Goal: Task Accomplishment & Management: Manage account settings

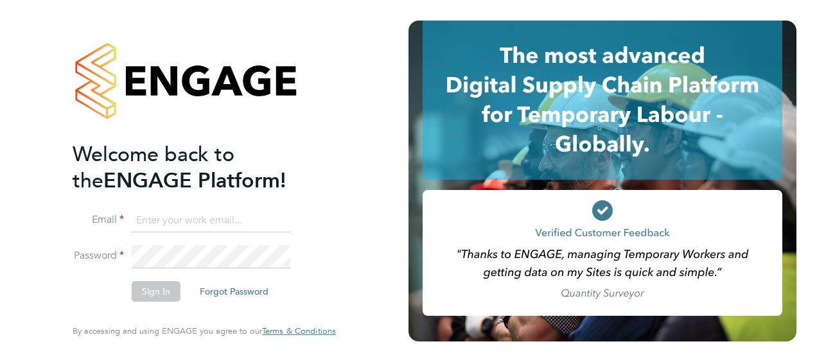
click at [207, 227] on input at bounding box center [211, 220] width 159 height 23
type input "michelle.corker@hays.com"
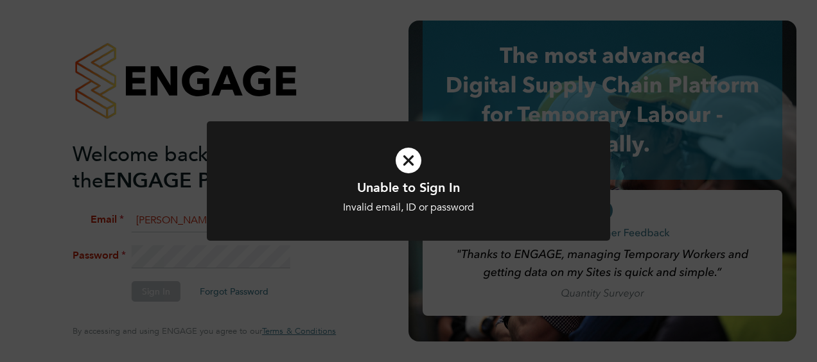
click at [430, 204] on div "Invalid email, ID or password" at bounding box center [408, 207] width 334 height 13
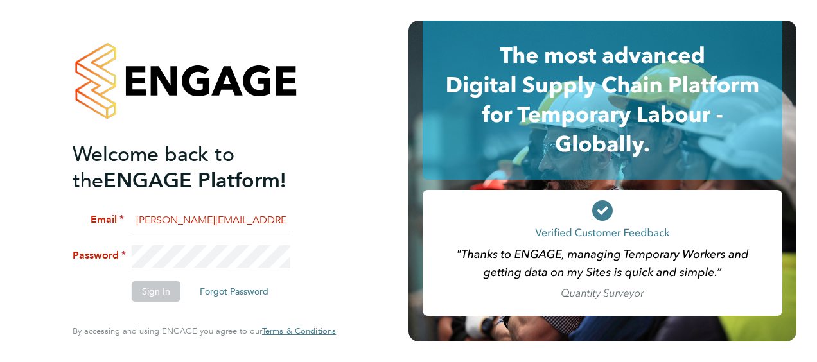
click at [417, 159] on div at bounding box center [602, 100] width 388 height 159
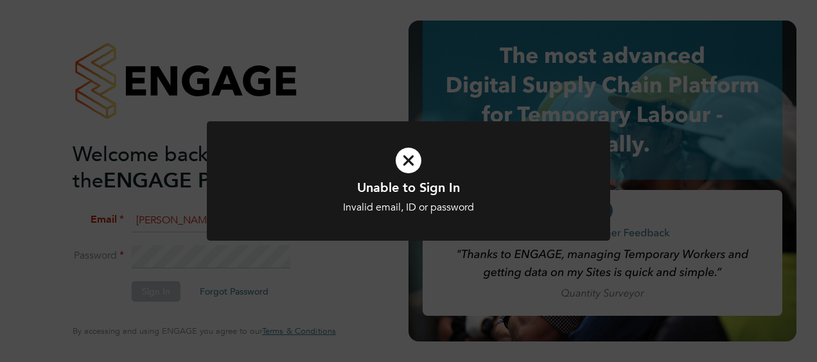
click at [428, 155] on icon at bounding box center [408, 160] width 334 height 50
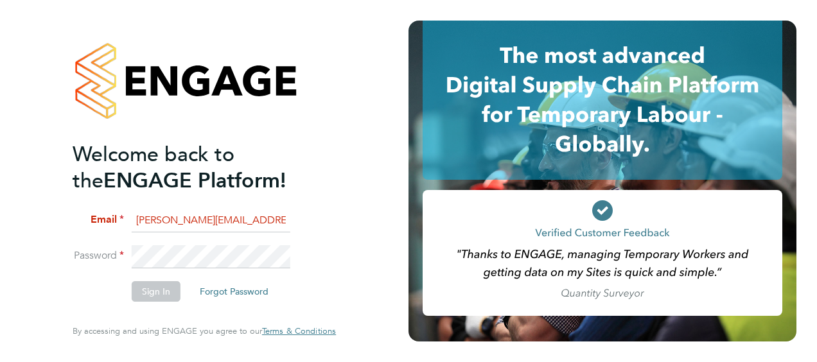
click at [417, 164] on app-barbie "Welcome back to the ENGAGE Platform! Email michelle.corker@hays.com Password Si…" at bounding box center [408, 181] width 817 height 362
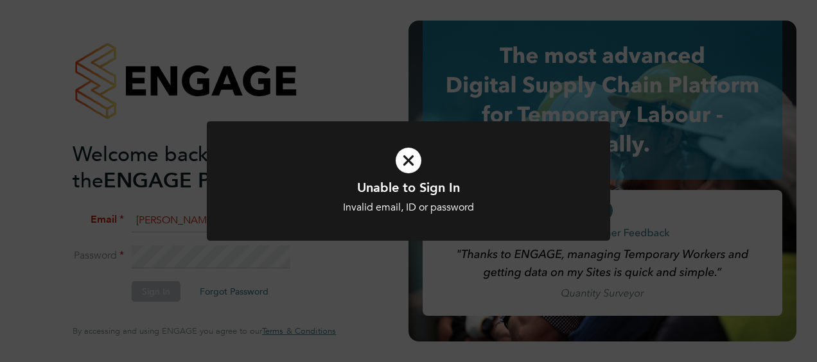
click at [405, 150] on icon at bounding box center [408, 160] width 334 height 50
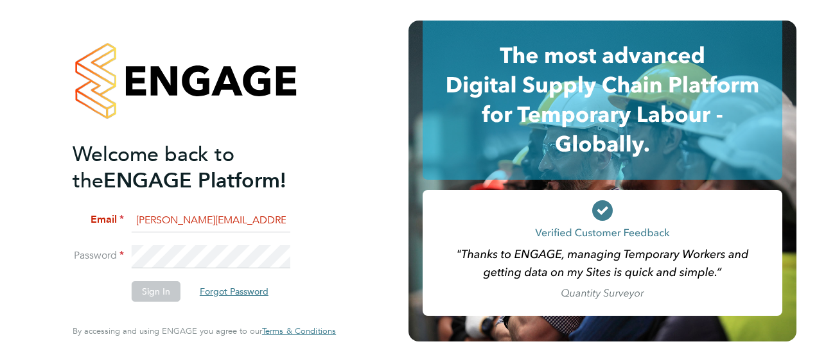
click at [240, 295] on button "Forgot Password" at bounding box center [233, 291] width 89 height 21
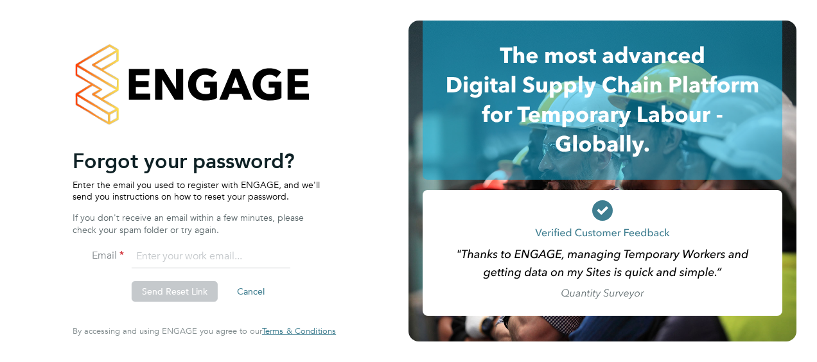
click at [202, 238] on div "Welcome back to the ENGAGE Platform! Email michelle.corker@hays.com Password Si…" at bounding box center [198, 231] width 250 height 166
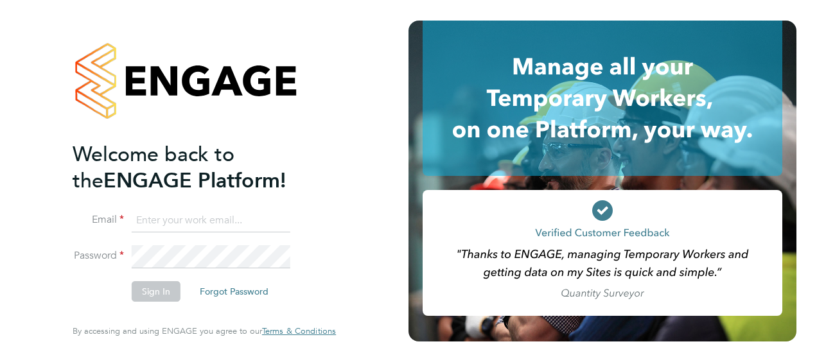
click at [218, 290] on button "Forgot Password" at bounding box center [233, 291] width 89 height 21
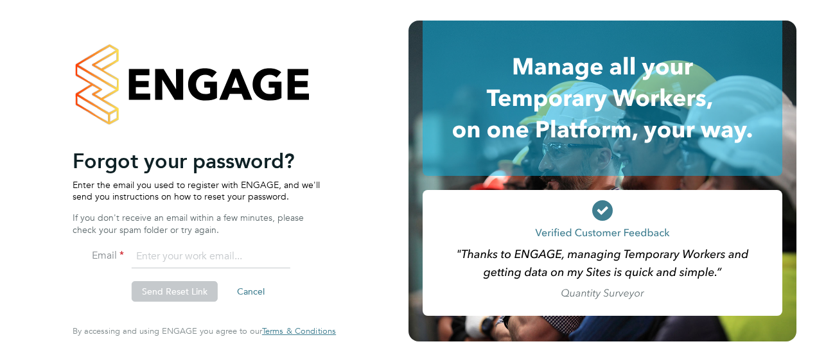
click at [209, 262] on input "email" at bounding box center [211, 256] width 159 height 23
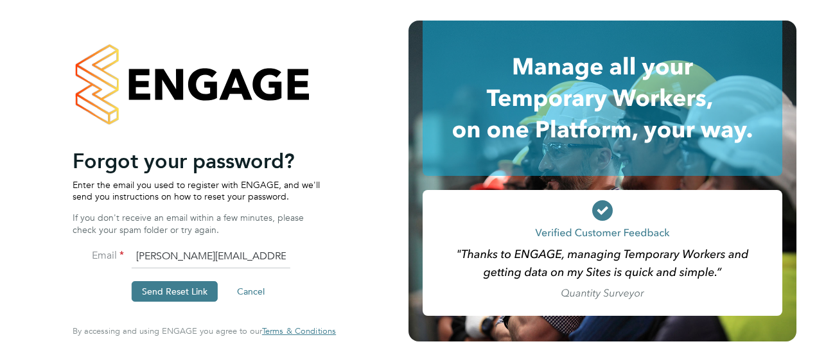
type input "michelle.corker@hays.com"
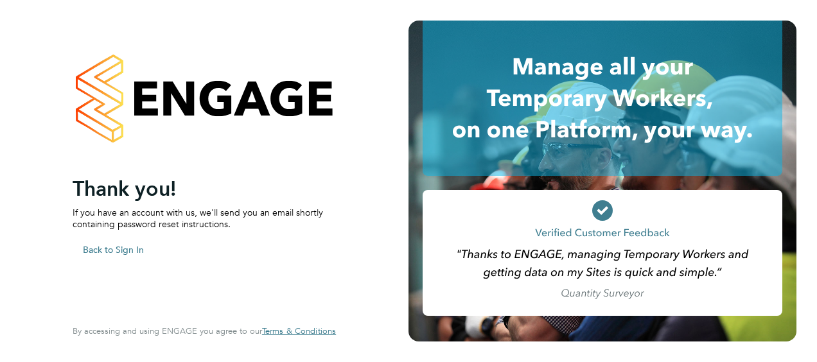
click at [115, 253] on button "Back to Sign In" at bounding box center [114, 249] width 82 height 21
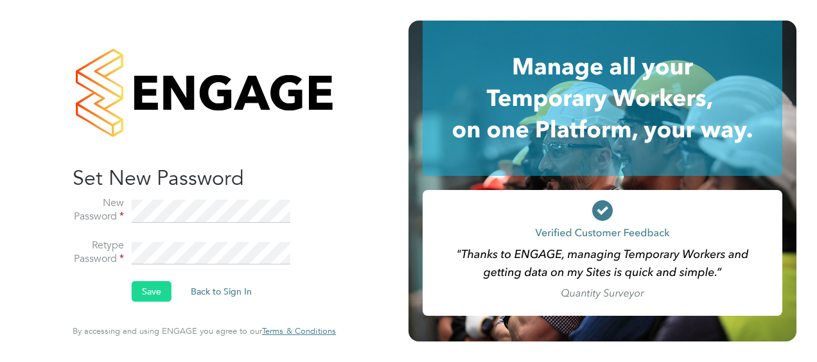
click at [141, 290] on button "Save" at bounding box center [152, 291] width 40 height 21
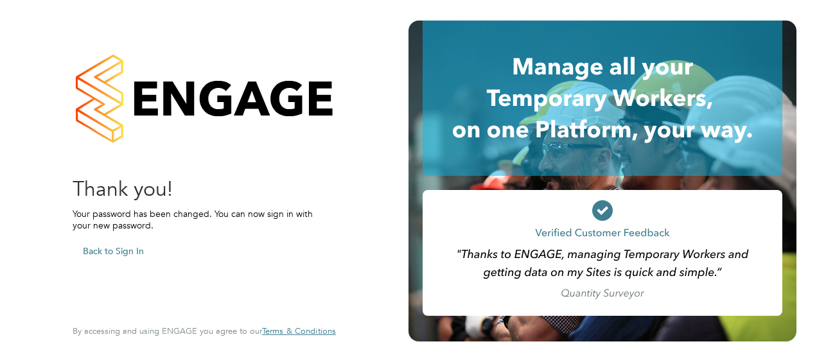
click at [119, 250] on button "Back to Sign In" at bounding box center [114, 251] width 82 height 21
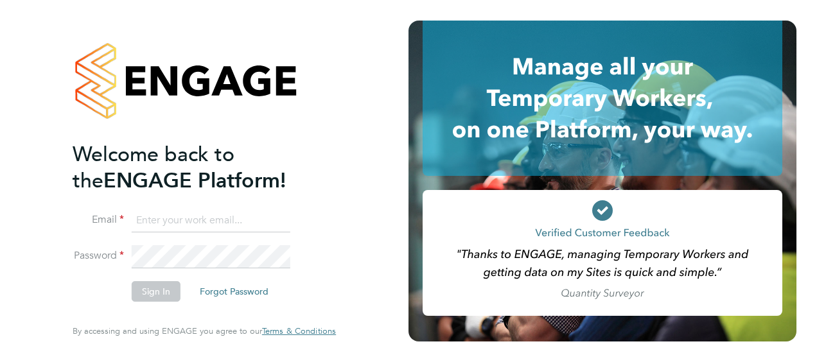
click at [191, 230] on input at bounding box center [211, 220] width 159 height 23
type input "i"
type input "michelle.corker@hays.com"
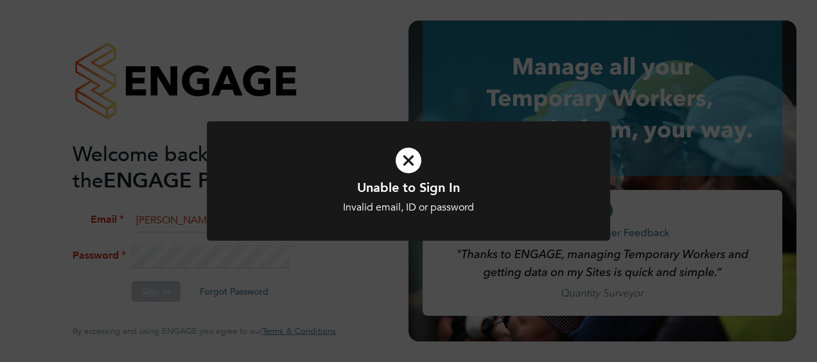
click at [399, 149] on icon at bounding box center [408, 160] width 334 height 50
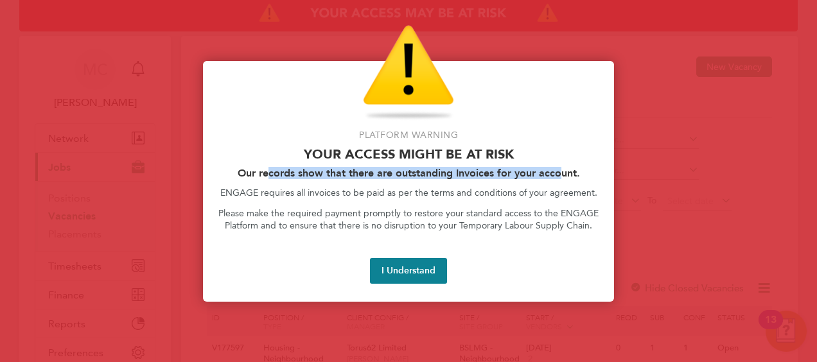
drag, startPoint x: 268, startPoint y: 171, endPoint x: 559, endPoint y: 164, distance: 290.9
click at [559, 164] on div "Platform Warning Your access might be at risk Our records show that there are o…" at bounding box center [408, 181] width 411 height 241
click at [417, 271] on button "I Understand" at bounding box center [408, 271] width 77 height 26
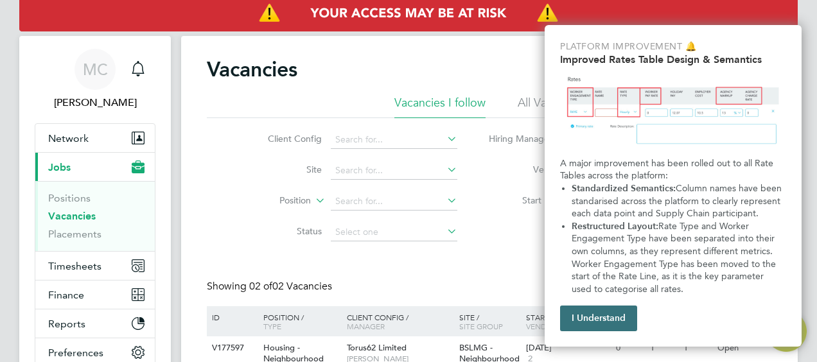
click at [602, 325] on button "I Understand" at bounding box center [598, 319] width 77 height 26
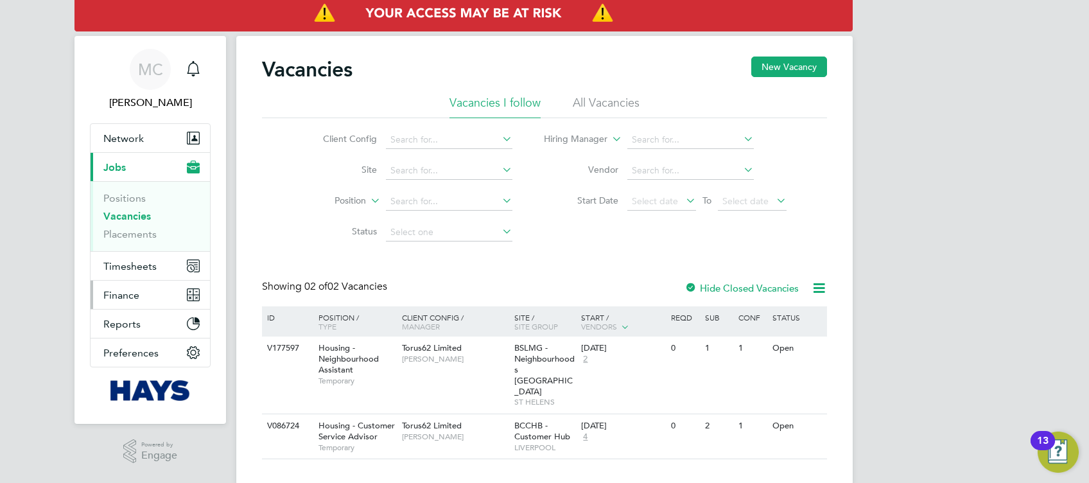
click at [133, 303] on button "Finance" at bounding box center [150, 295] width 119 height 28
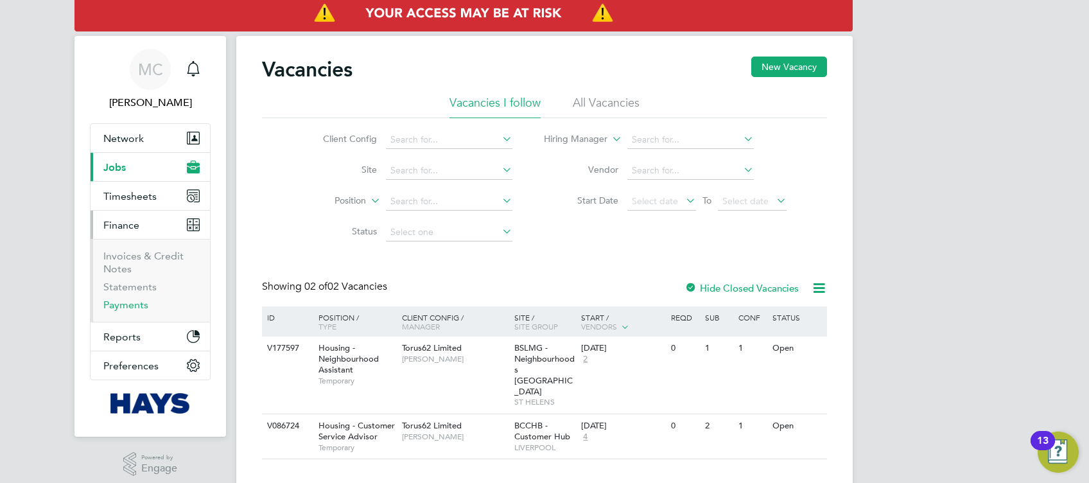
click at [127, 303] on link "Payments" at bounding box center [125, 305] width 45 height 12
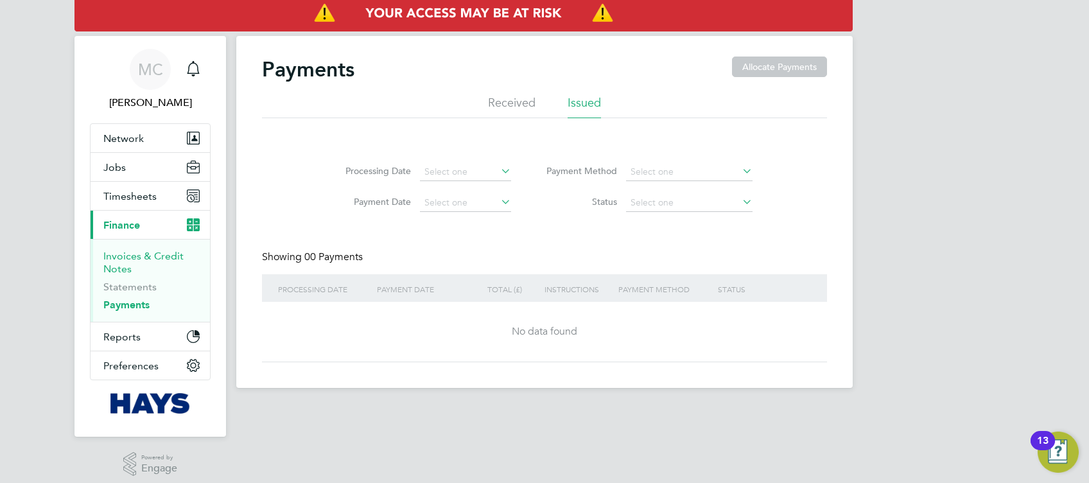
click at [123, 255] on link "Invoices & Credit Notes" at bounding box center [143, 262] width 80 height 25
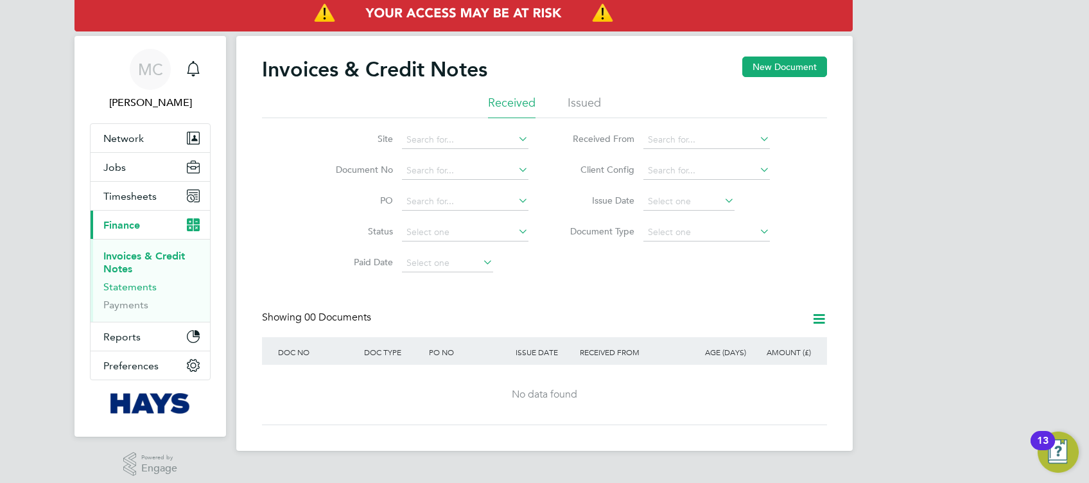
click at [132, 284] on link "Statements" at bounding box center [129, 287] width 53 height 12
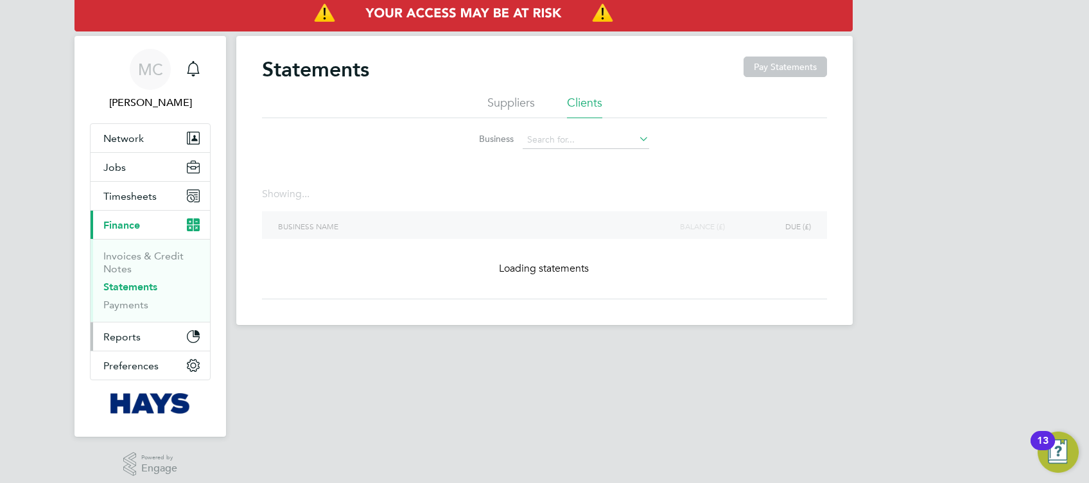
click at [149, 333] on button "Reports" at bounding box center [150, 336] width 119 height 28
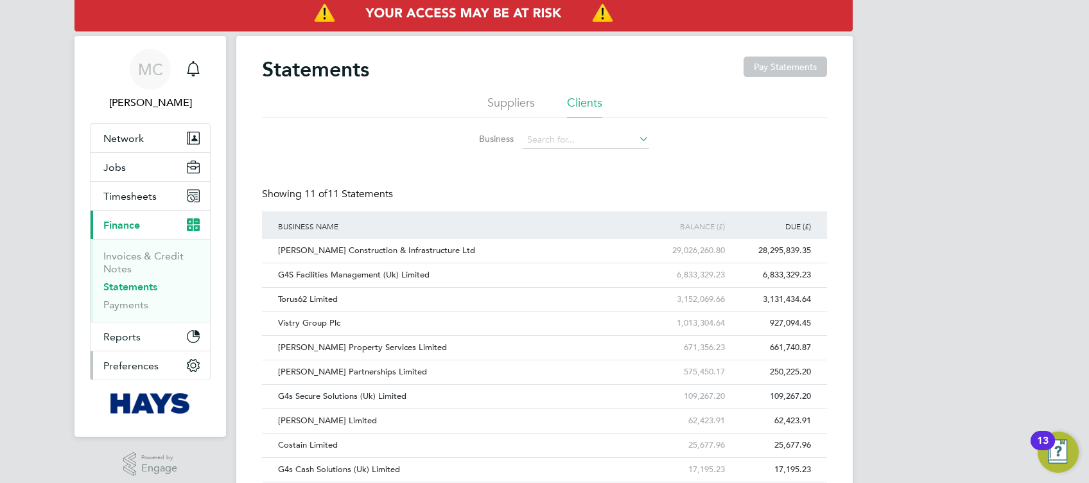
click at [125, 361] on span "Preferences" at bounding box center [130, 366] width 55 height 12
click at [816, 361] on div "13" at bounding box center [1043, 448] width 12 height 17
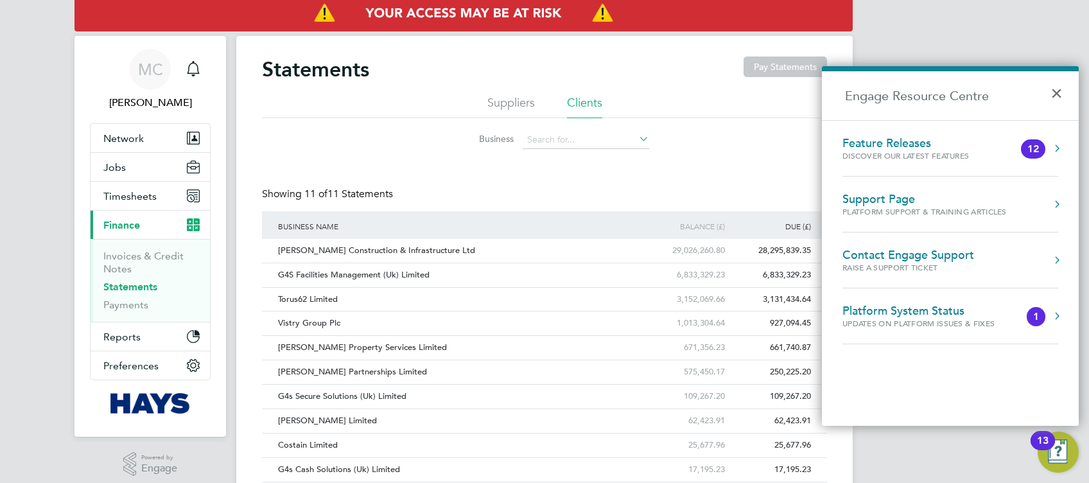
click at [816, 259] on div "Contact Engage Support" at bounding box center [908, 255] width 132 height 14
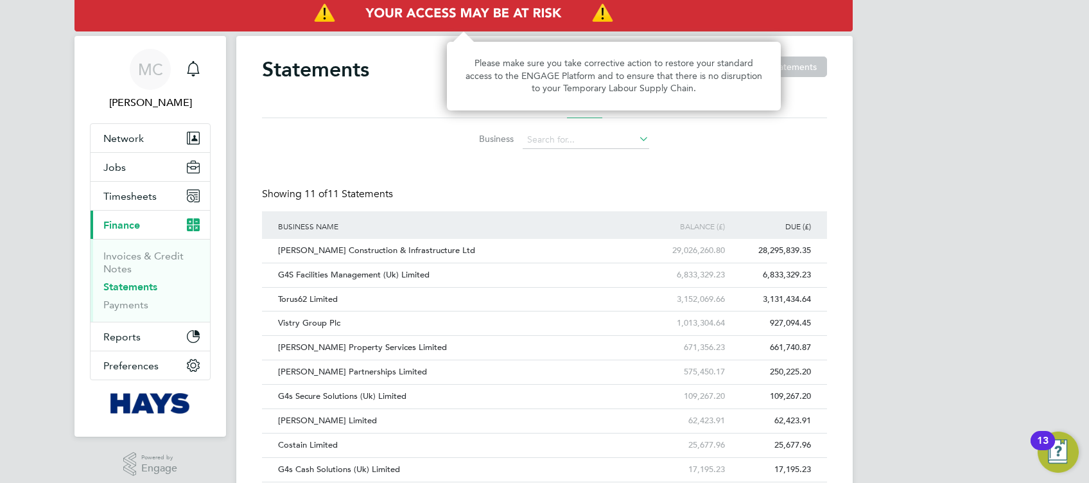
click at [514, 8] on img "Access At Risk" at bounding box center [463, 14] width 778 height 36
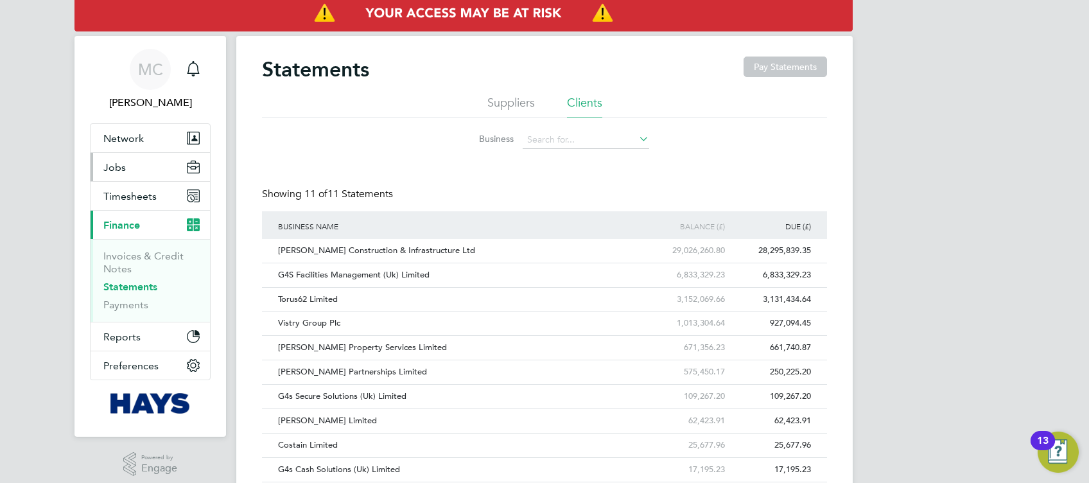
click at [132, 161] on button "Jobs" at bounding box center [150, 167] width 119 height 28
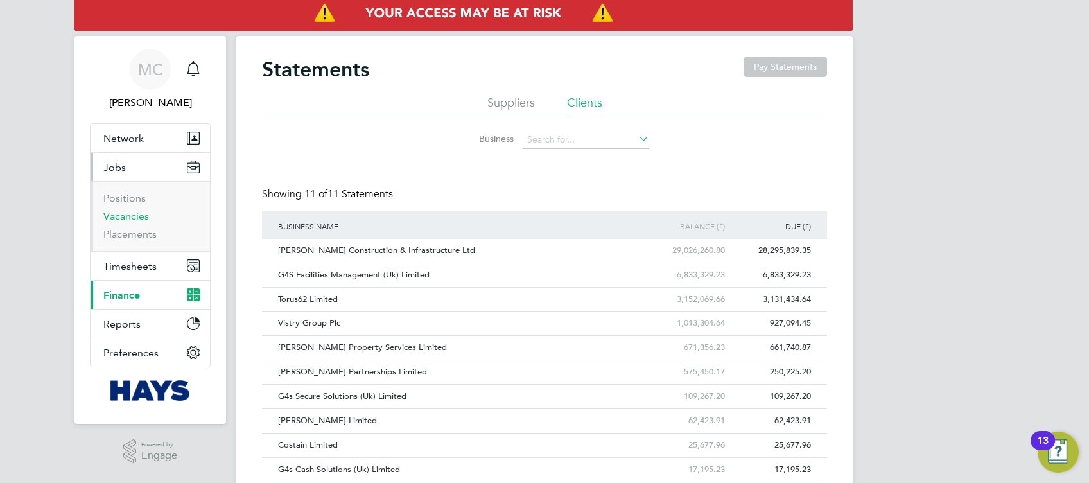
click at [126, 214] on link "Vacancies" at bounding box center [126, 216] width 46 height 12
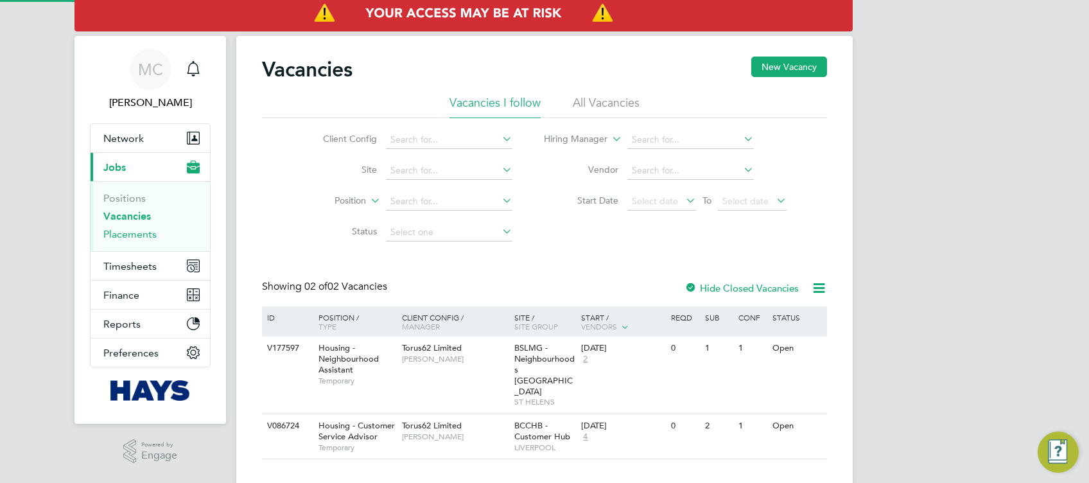
click at [124, 232] on link "Placements" at bounding box center [129, 234] width 53 height 12
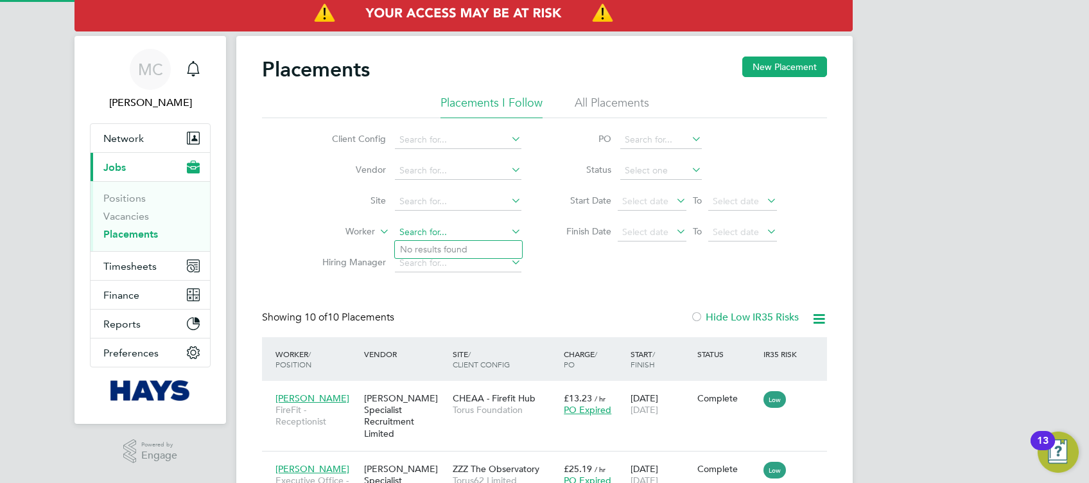
click at [431, 226] on input at bounding box center [458, 232] width 126 height 18
click at [468, 241] on li "Daniel Dick inson" at bounding box center [459, 249] width 128 height 17
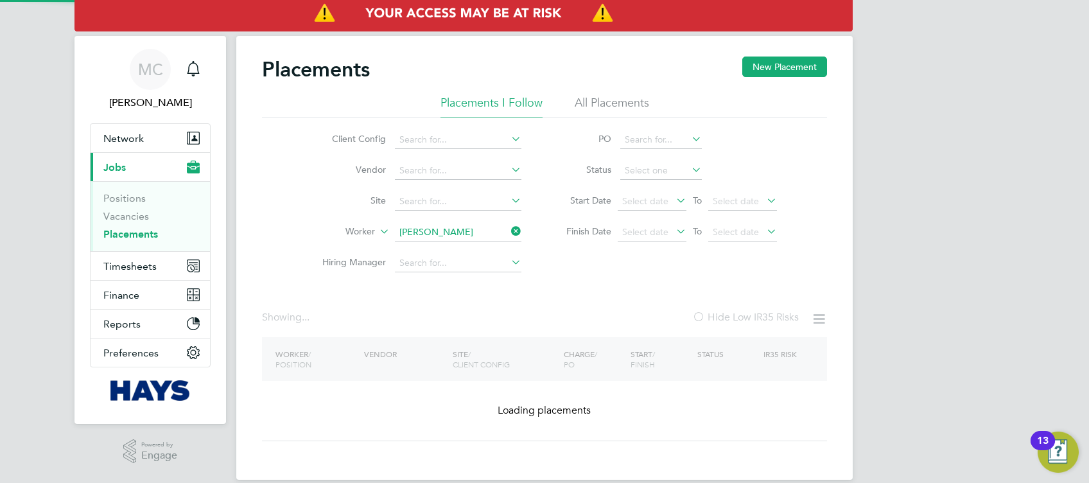
type input "[PERSON_NAME]"
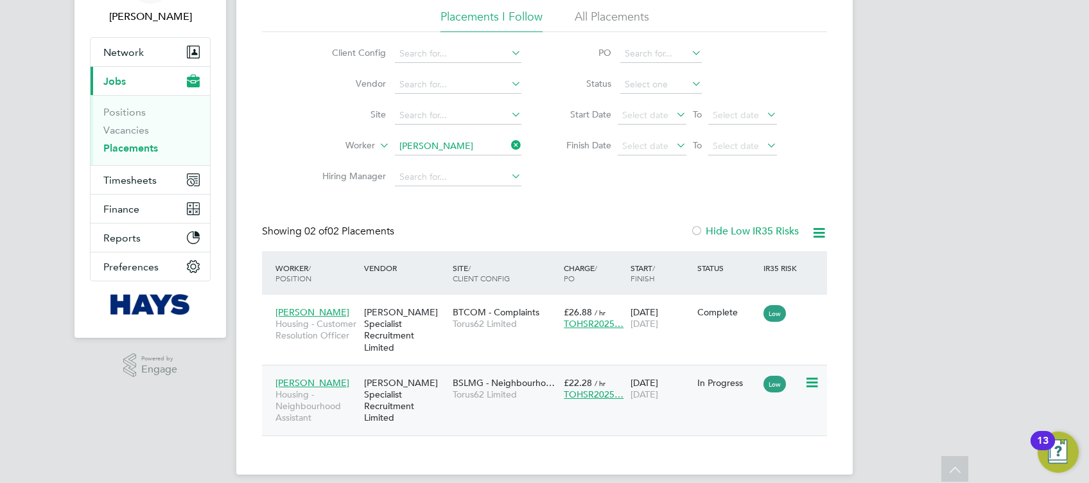
click at [736, 361] on div "Daniel Dickinson Housing - Neighbourhood Assistant Hays Specialist Recruitment …" at bounding box center [544, 400] width 565 height 71
click at [816, 361] on icon at bounding box center [810, 382] width 13 height 15
click at [580, 361] on div "Placements New Placement Placements I Follow All Placements Client Config Vendo…" at bounding box center [544, 212] width 616 height 525
click at [375, 361] on div "[PERSON_NAME] Specialist Recruitment Limited" at bounding box center [405, 400] width 89 height 60
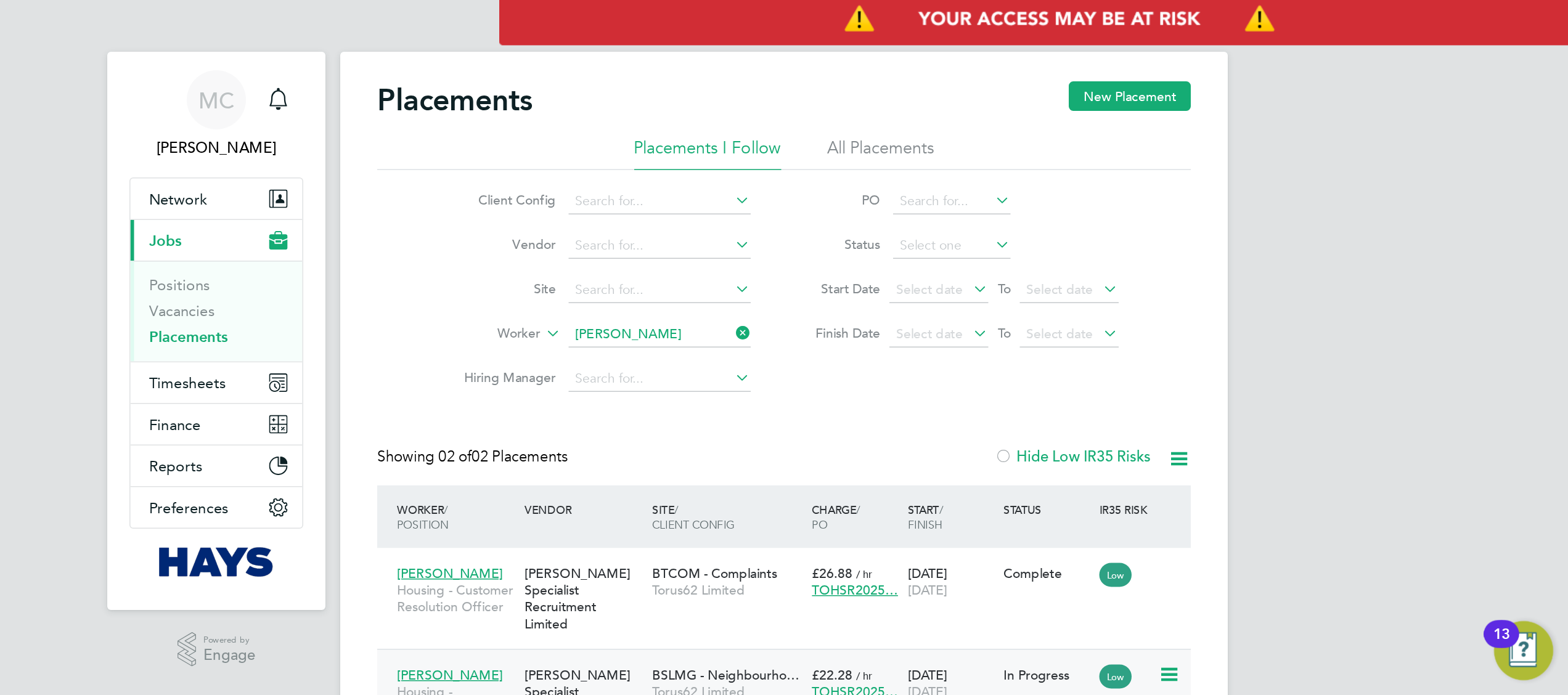
scroll to position [36, 108]
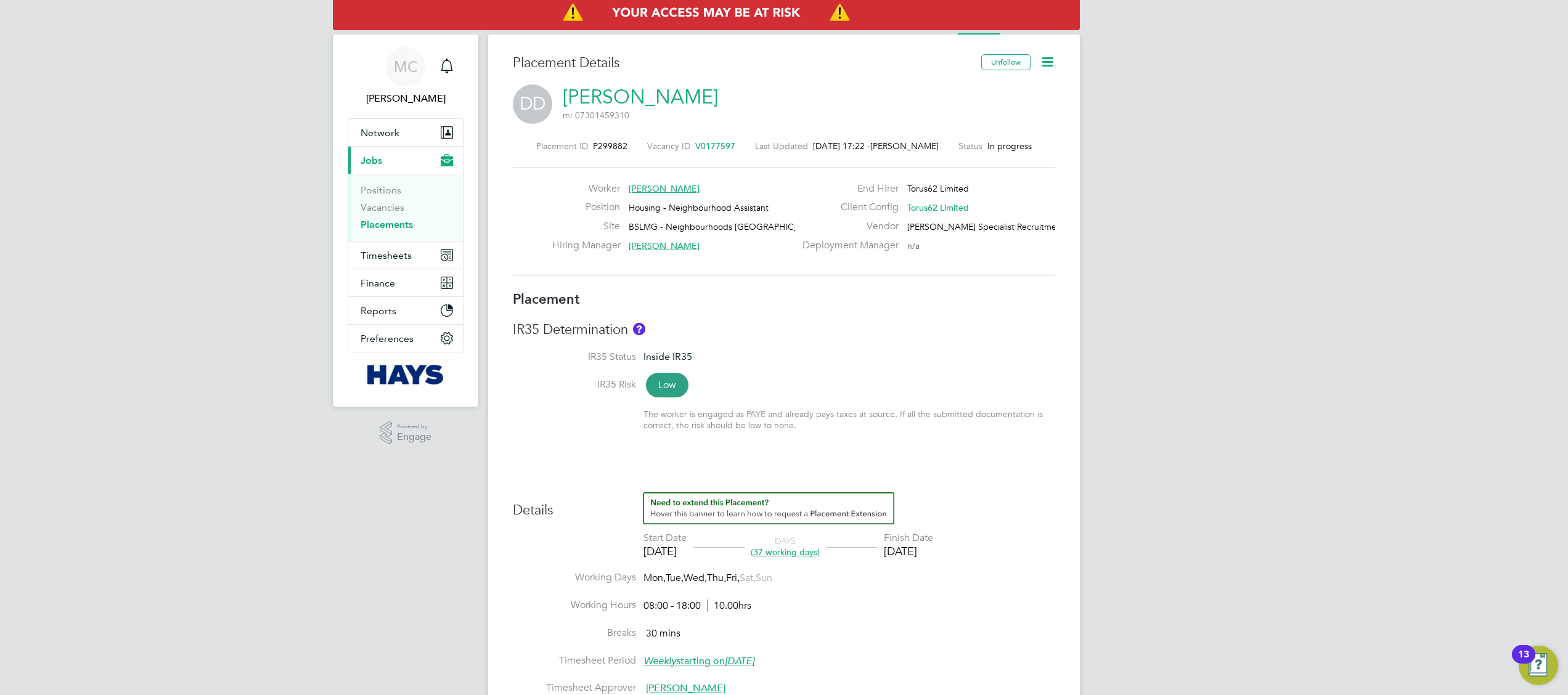
click at [1045, 53] on div "Placement Details Unfollow DD [PERSON_NAME] m: 07301459310 Placement ID P299882…" at bounding box center [784, 663] width 591 height 1258
click at [1045, 67] on icon at bounding box center [1048, 61] width 15 height 15
click at [1011, 90] on li "Edit Placement e" at bounding box center [1007, 91] width 90 height 17
type input "[PERSON_NAME]"
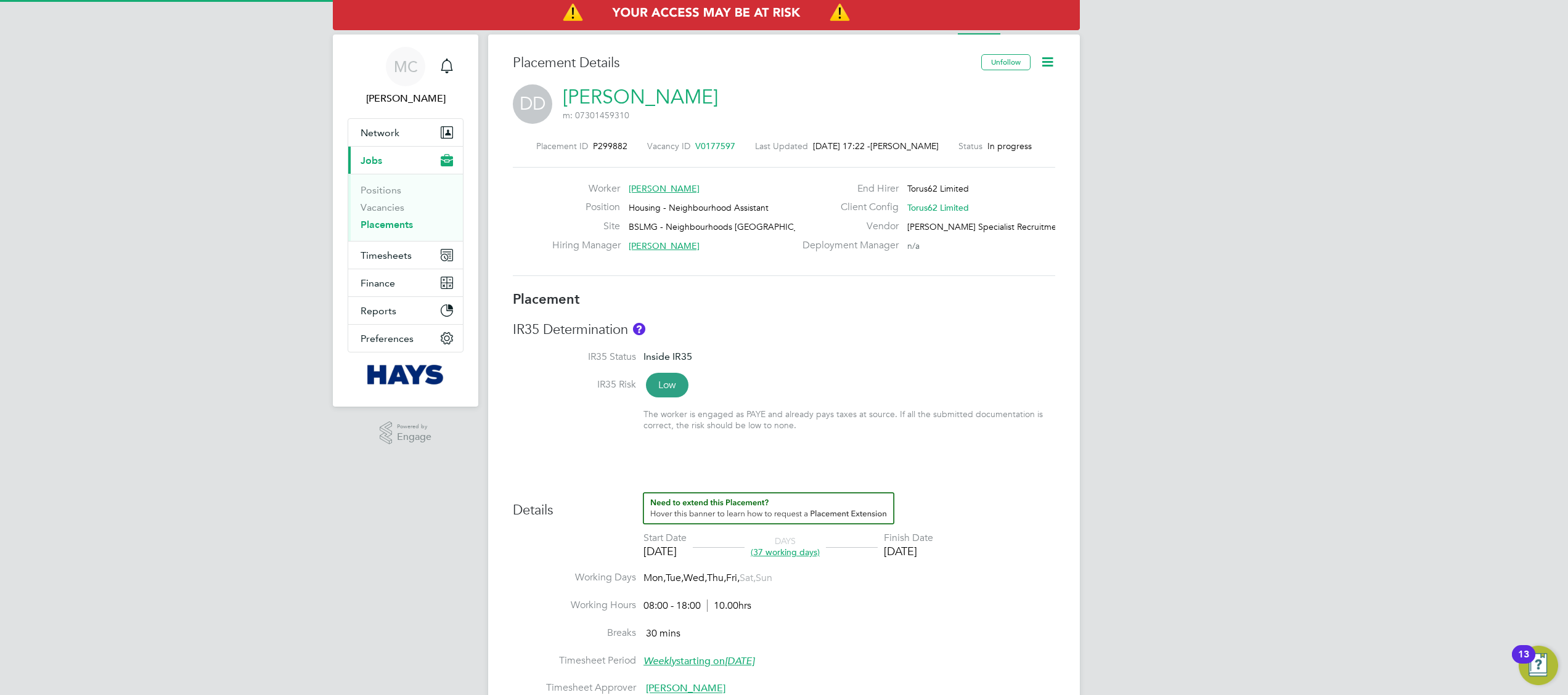
type input "[DATE]"
type input "08:00"
type input "18:00"
type input "30637694"
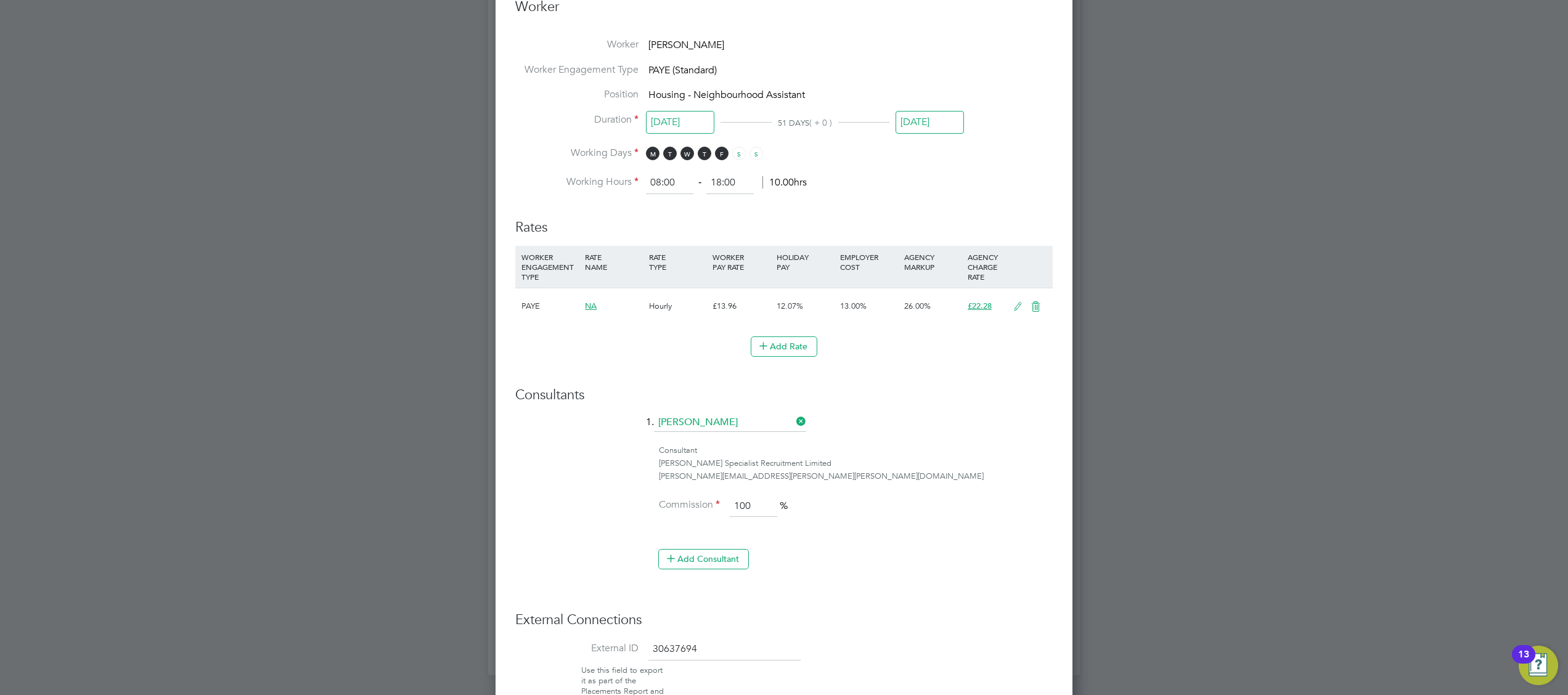
click at [1016, 303] on icon at bounding box center [1018, 307] width 15 height 10
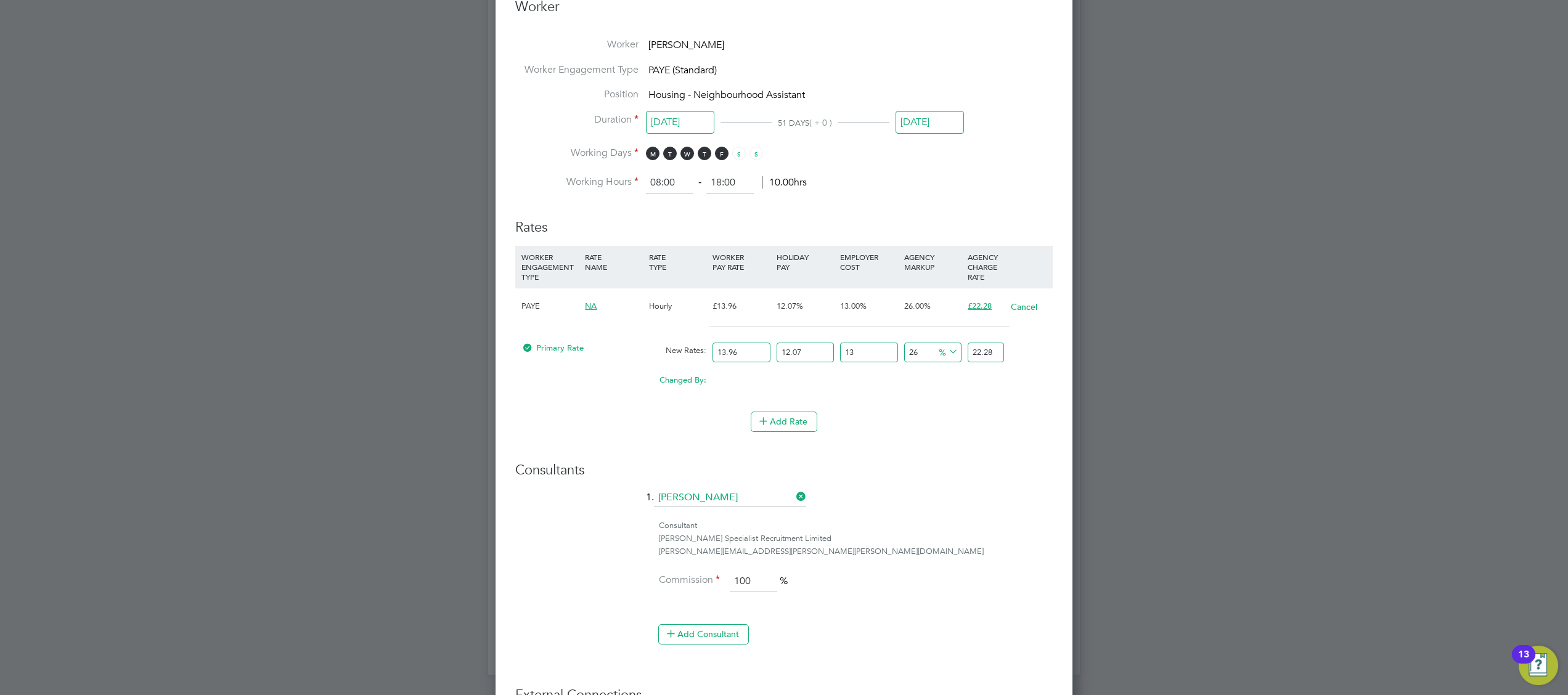
click at [1038, 307] on button "Cancel" at bounding box center [1024, 306] width 28 height 12
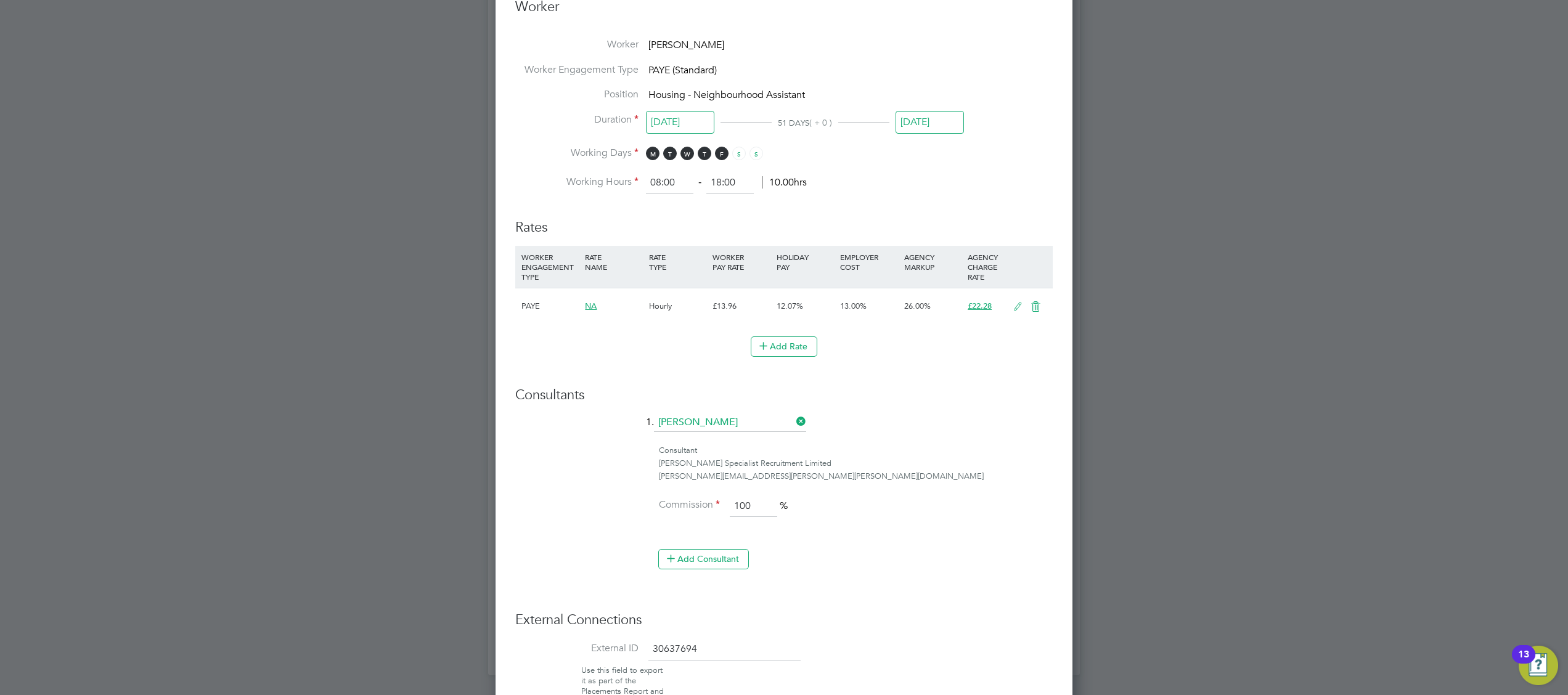
click at [594, 301] on span "NA" at bounding box center [591, 305] width 12 height 11
click at [1021, 304] on icon at bounding box center [1018, 307] width 15 height 10
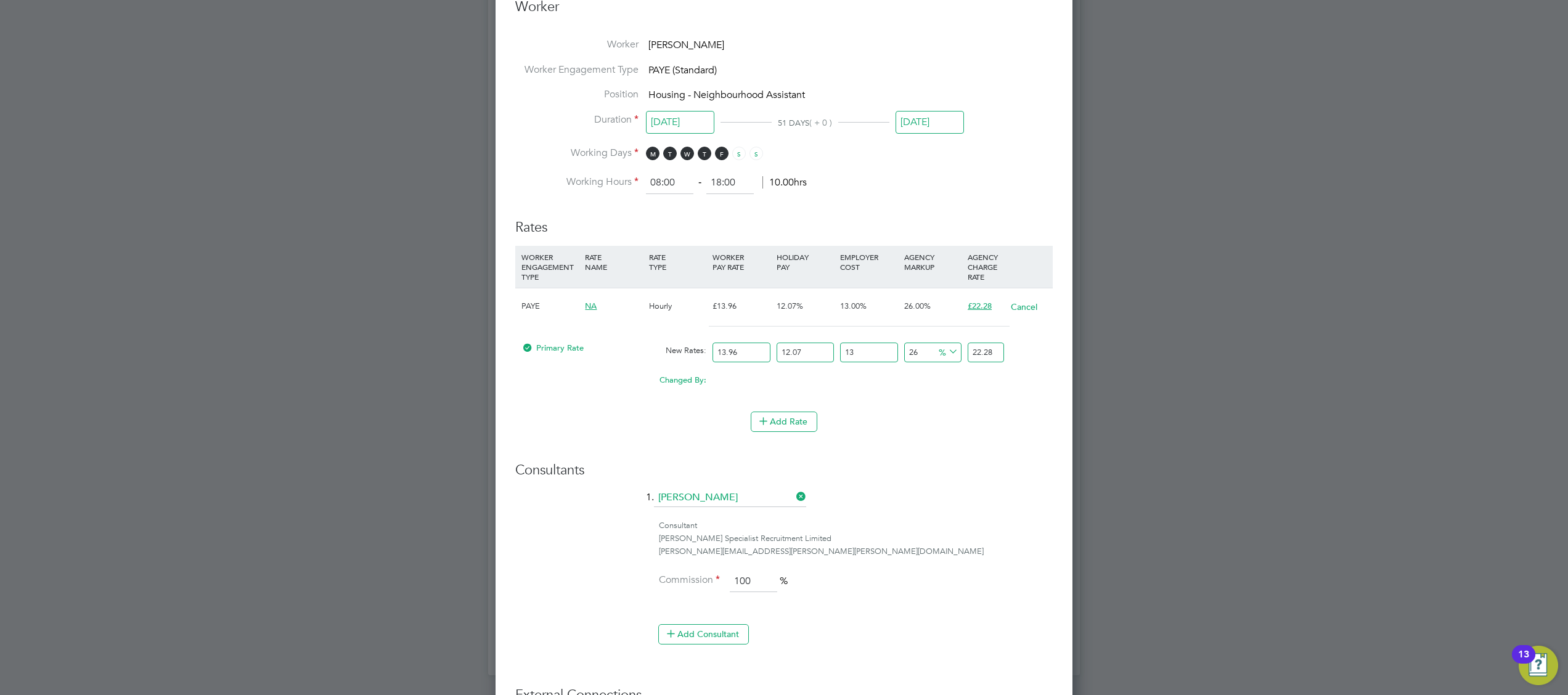
click at [582, 292] on div "NA" at bounding box center [614, 305] width 63 height 36
click at [605, 312] on div "NA" at bounding box center [614, 305] width 63 height 36
click at [591, 299] on div "NA" at bounding box center [614, 305] width 63 height 36
click at [590, 299] on div "NA" at bounding box center [614, 305] width 63 height 36
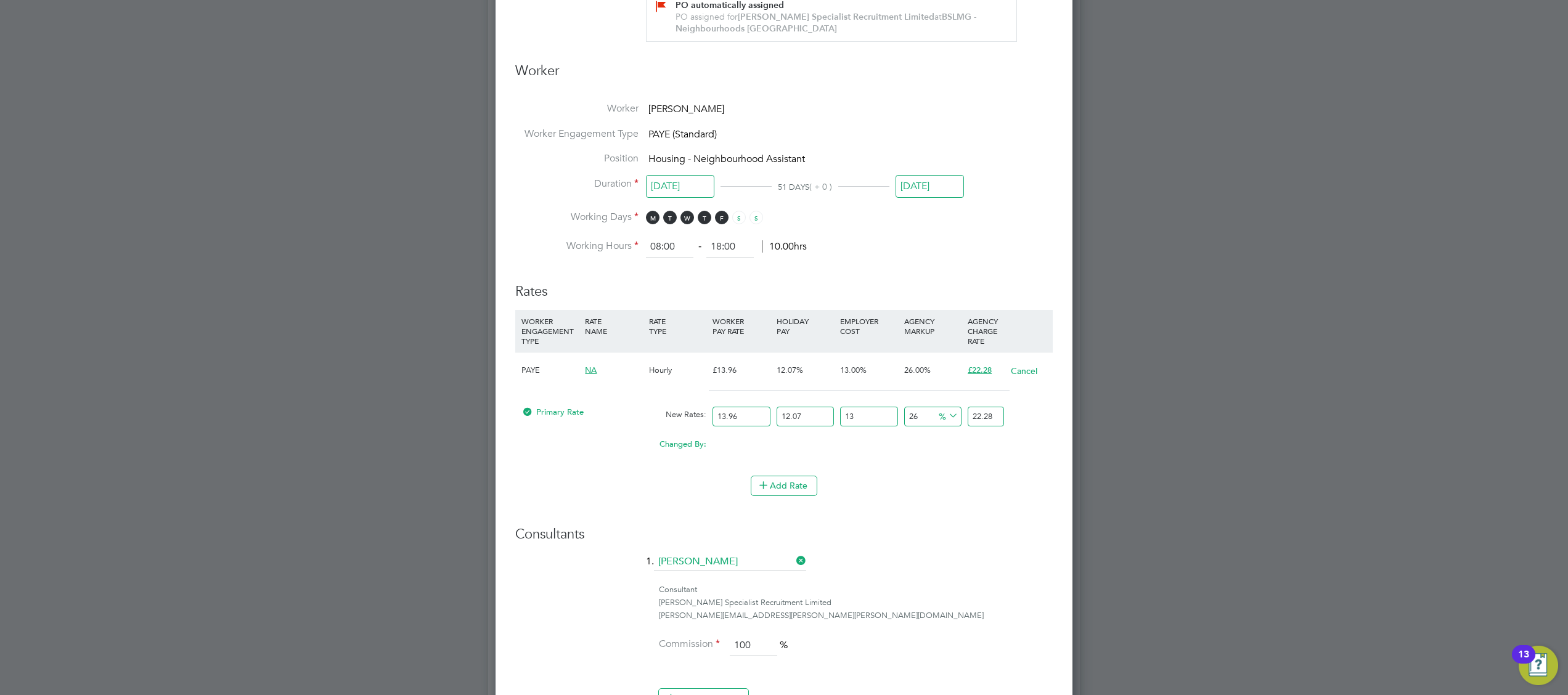
click at [555, 411] on span "Primary Rate" at bounding box center [552, 412] width 62 height 11
click at [514, 407] on div "Edit Placement of [PERSON_NAME] Mandatory Fields Deployment End Hirer Torus62 L…" at bounding box center [784, 218] width 577 height 1447
click at [574, 412] on span "Primary Rate" at bounding box center [552, 412] width 62 height 11
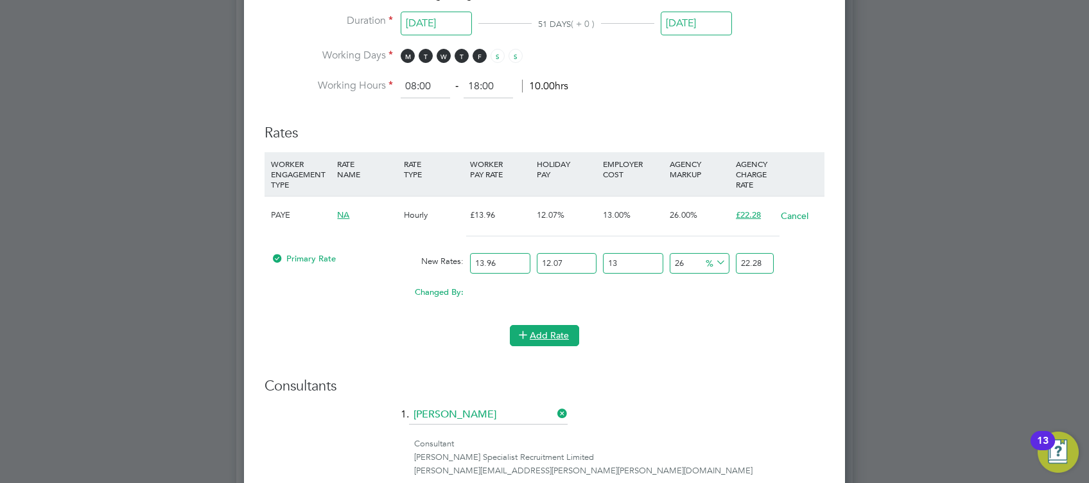
click at [539, 329] on button "Add Rate" at bounding box center [544, 335] width 69 height 21
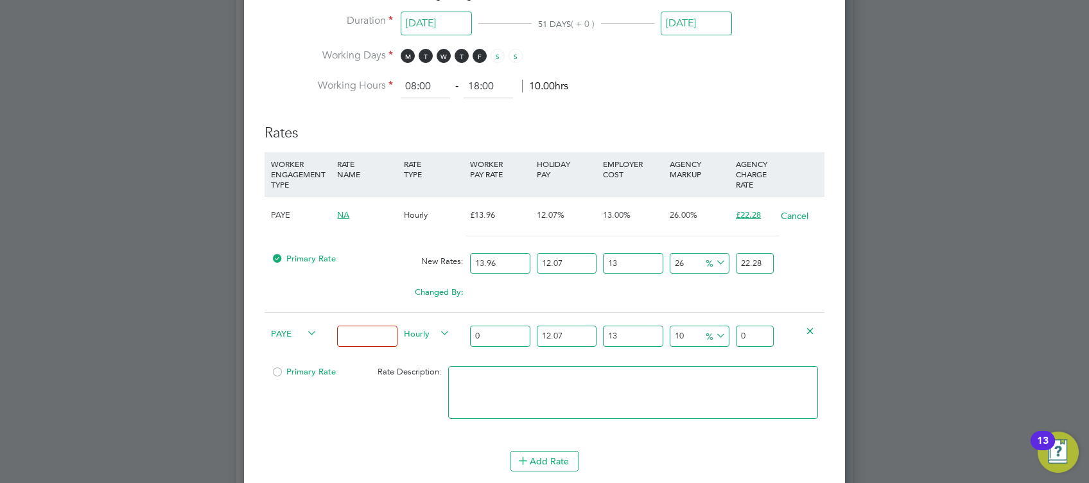
click at [372, 335] on input at bounding box center [367, 336] width 60 height 21
type input "Premium"
click at [277, 371] on div at bounding box center [277, 376] width 13 height 10
click at [485, 329] on input "0" at bounding box center [500, 336] width 60 height 21
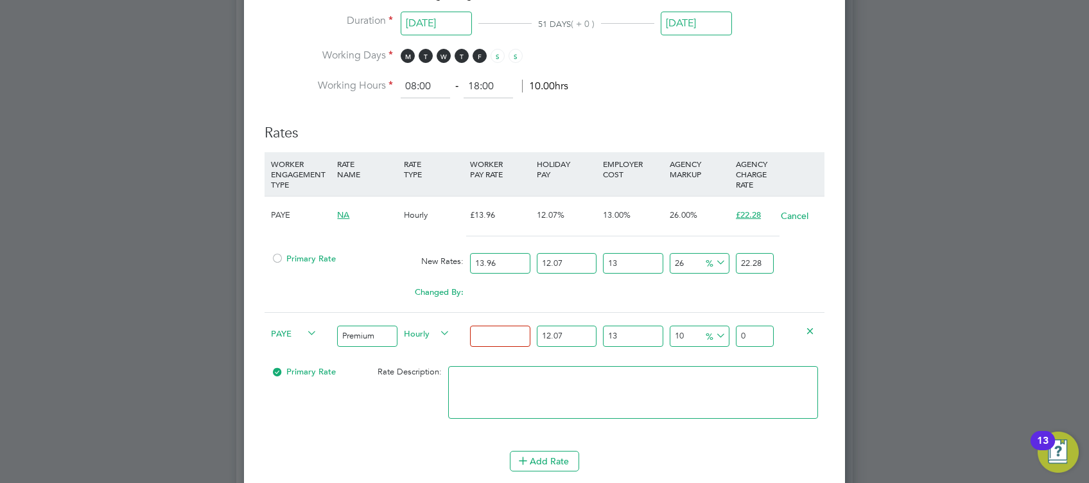
type input "1"
type input "1.3930301"
type input "13"
type input "18.1093913"
type input "13.9"
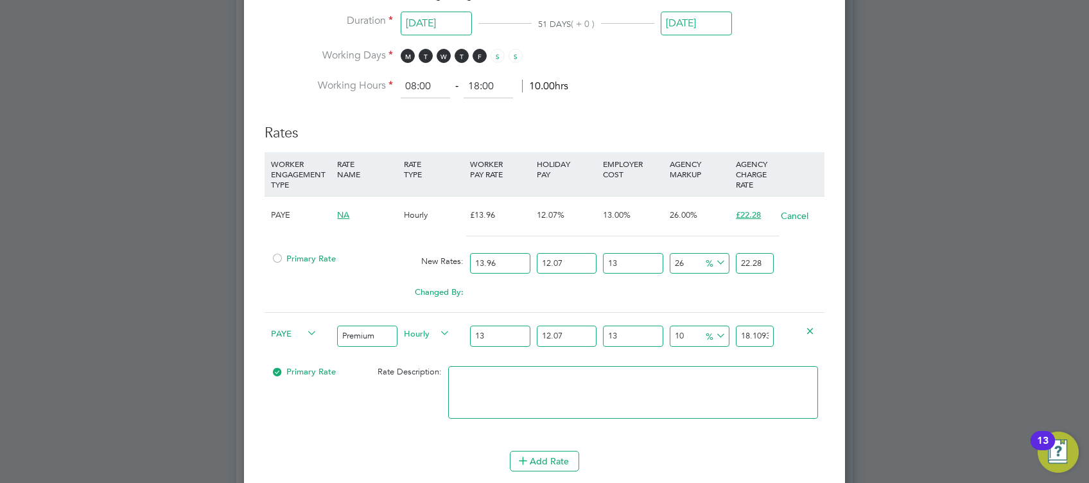
type input "19.36311839"
type input "13.96"
type input "19.446700196"
type input "13.96"
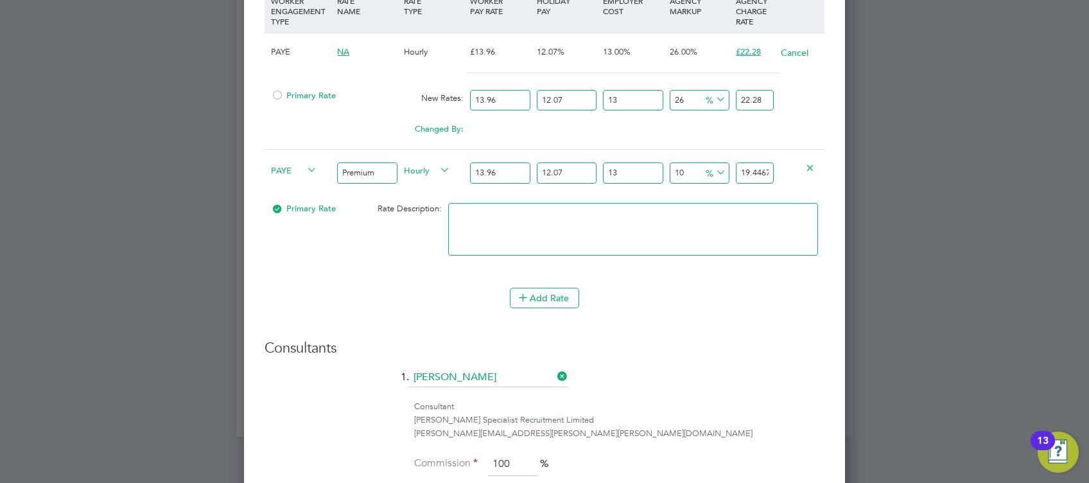
click at [696, 169] on input "10" at bounding box center [700, 172] width 60 height 21
type input "1"
type input "17.8556065436"
type input "2"
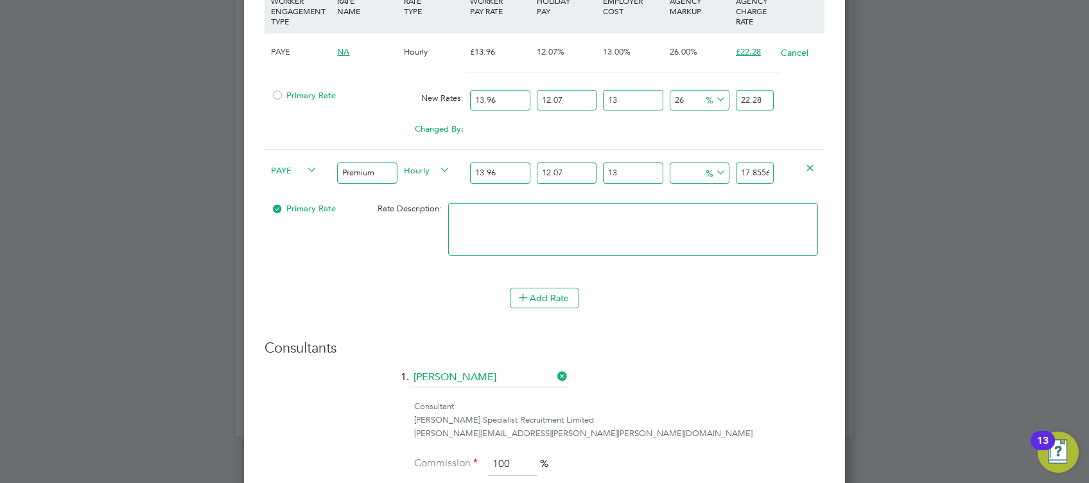
type input "18.0323947272"
type input "26"
type input "22.2753111336"
type input "26"
click at [629, 227] on textarea at bounding box center [633, 229] width 370 height 53
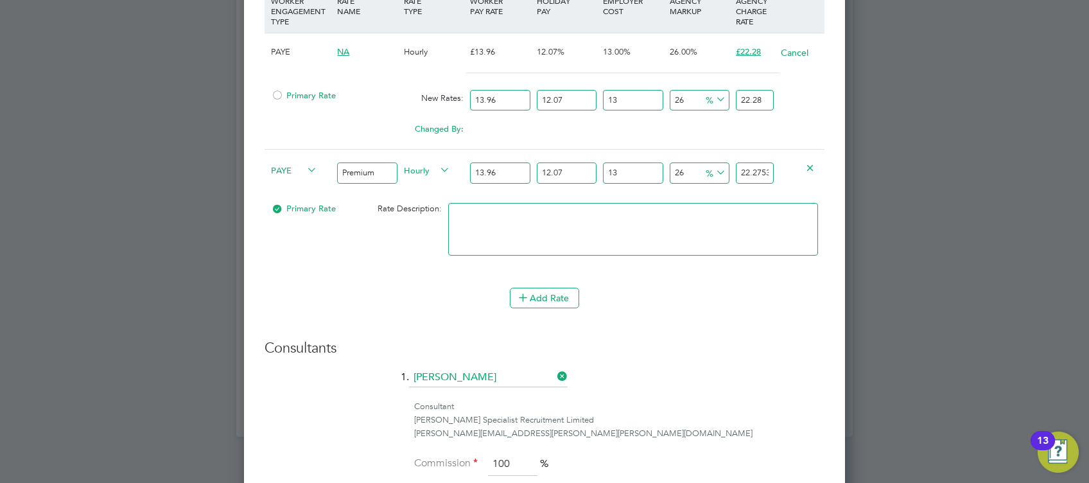
drag, startPoint x: 755, startPoint y: 175, endPoint x: 755, endPoint y: 196, distance: 21.8
click at [755, 175] on input "22.2753111336" at bounding box center [755, 172] width 38 height 21
click at [678, 238] on textarea at bounding box center [633, 229] width 370 height 53
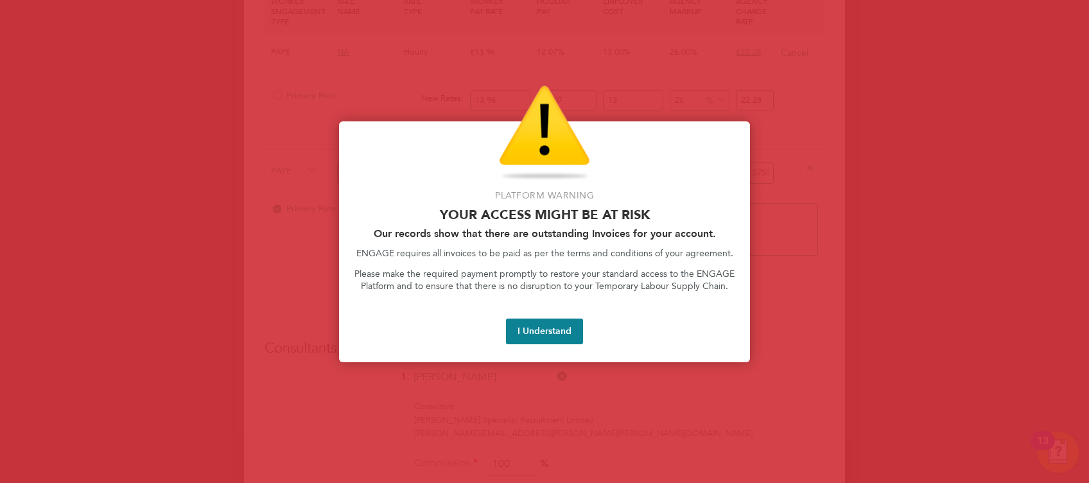
click at [553, 314] on div "Platform Warning Your access might be at risk Our records show that there are o…" at bounding box center [544, 241] width 411 height 241
click at [539, 333] on button "I Understand" at bounding box center [544, 331] width 77 height 26
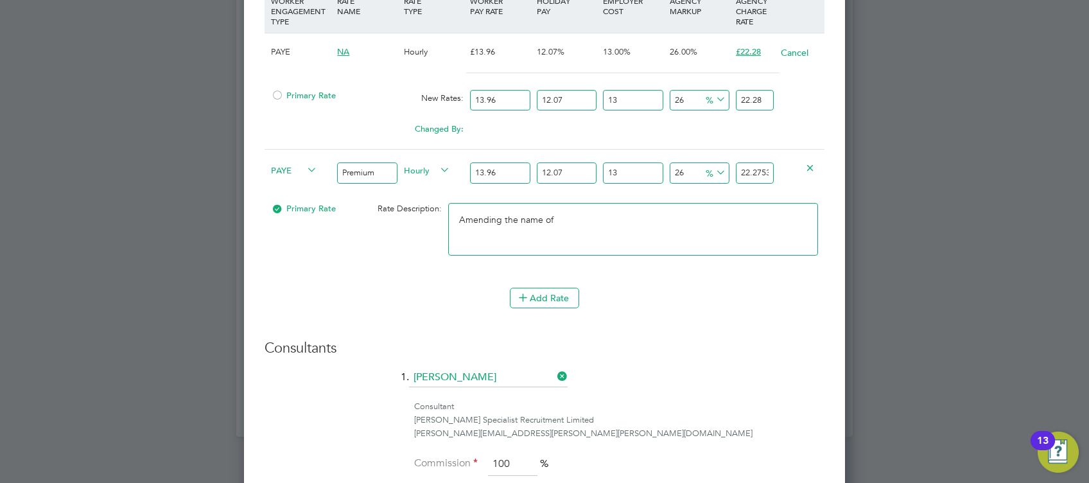
click at [624, 200] on div "Amending the name of" at bounding box center [633, 235] width 376 height 78
click at [611, 211] on textarea "Amending the name of" at bounding box center [633, 229] width 370 height 53
drag, startPoint x: 733, startPoint y: 221, endPoint x: 722, endPoint y: 223, distance: 11.8
click at [722, 223] on textarea "Amending the name of rate only so no integration issues" at bounding box center [633, 229] width 370 height 53
type textarea "Amending the name of rate only so no integration issues"
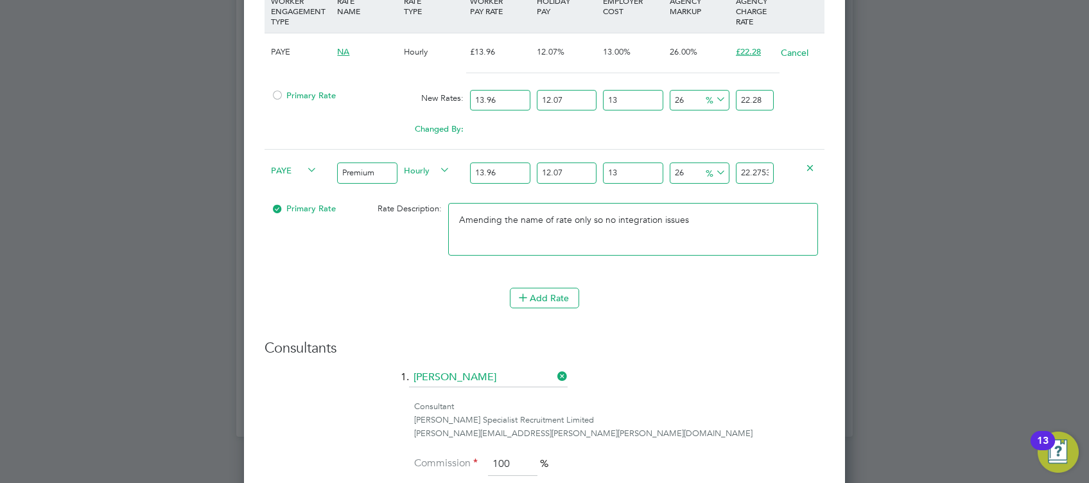
click at [673, 278] on li "WORKER ENGAGEMENT TYPE RATE NAME RATE TYPE WORKER PAY RATE HOLIDAY PAY EMPLOYER…" at bounding box center [545, 138] width 560 height 299
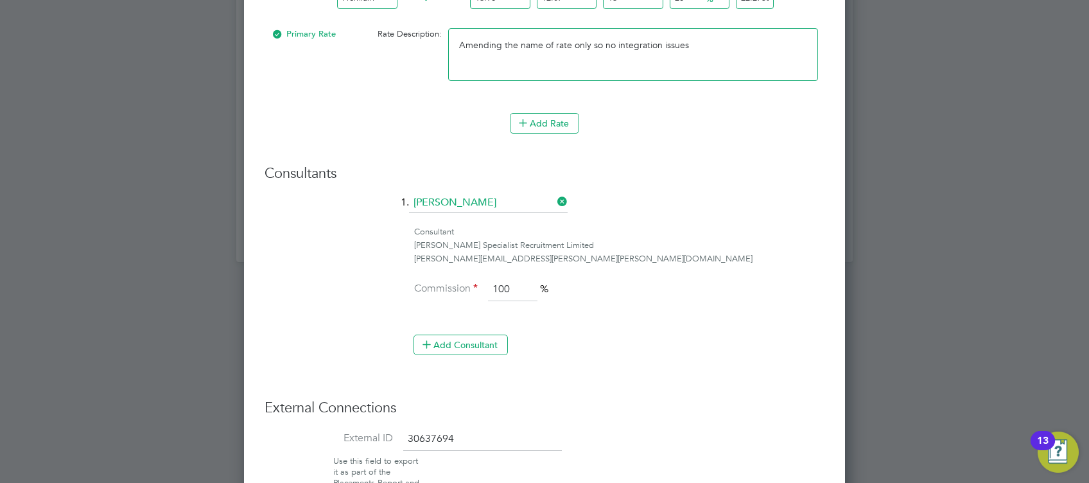
scroll to position [1195, 0]
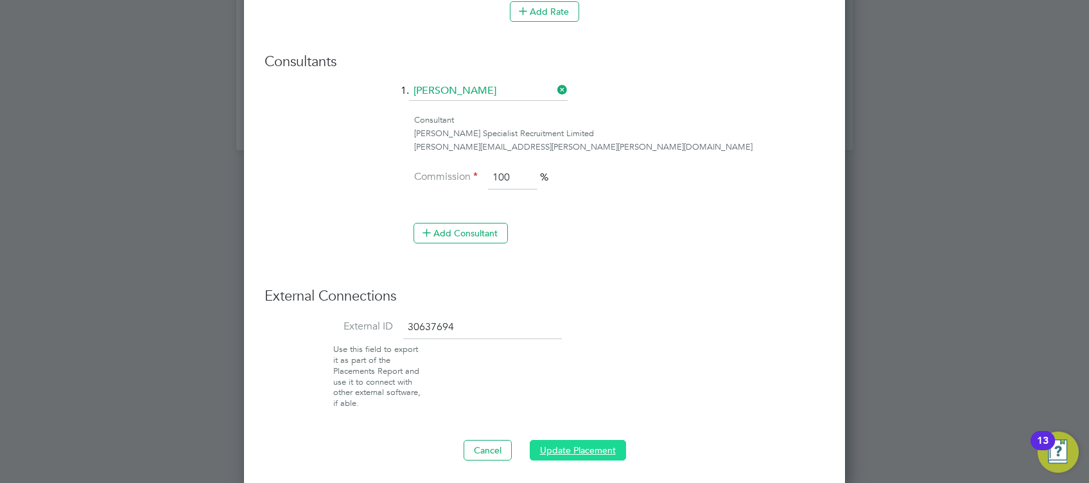
click at [580, 444] on button "Update Placement" at bounding box center [578, 450] width 96 height 21
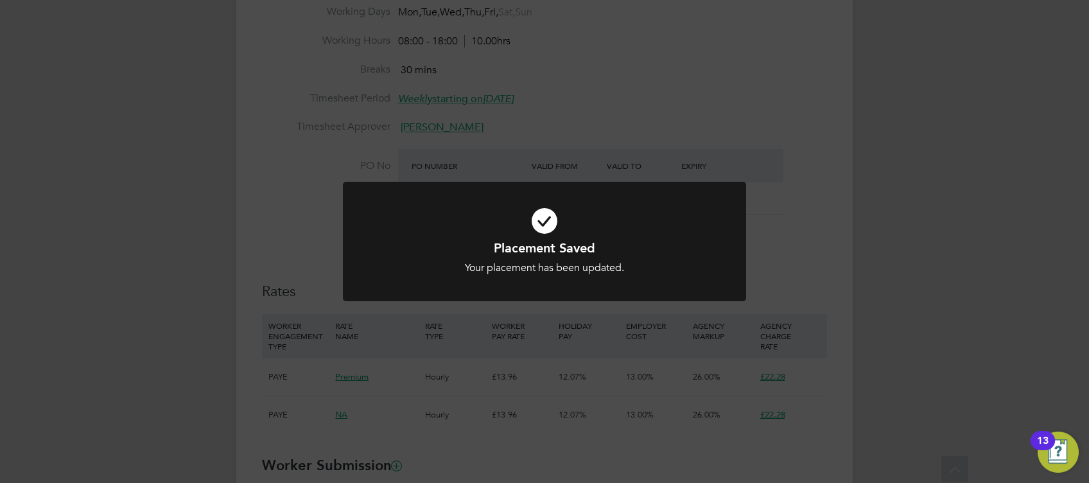
scroll to position [684, 0]
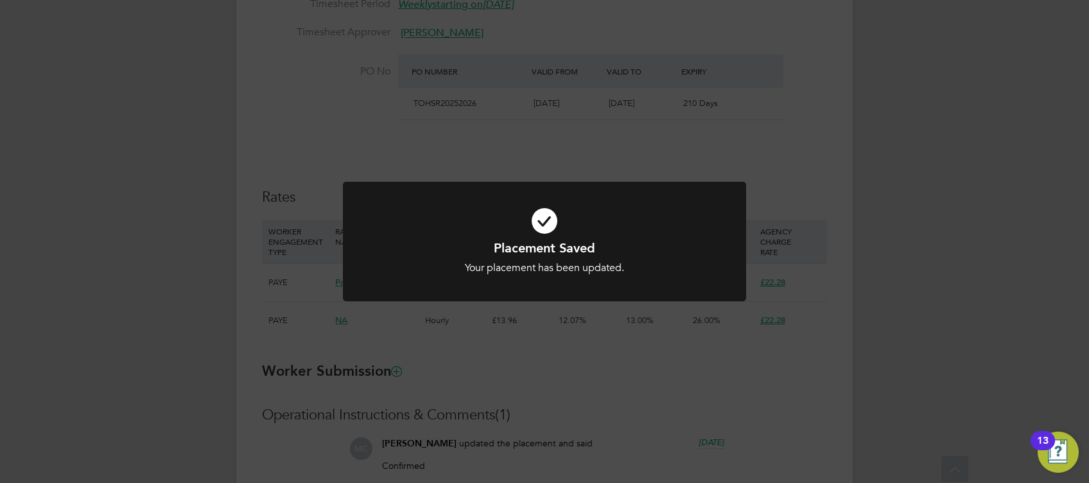
click at [600, 254] on h1 "Placement Saved" at bounding box center [545, 247] width 334 height 17
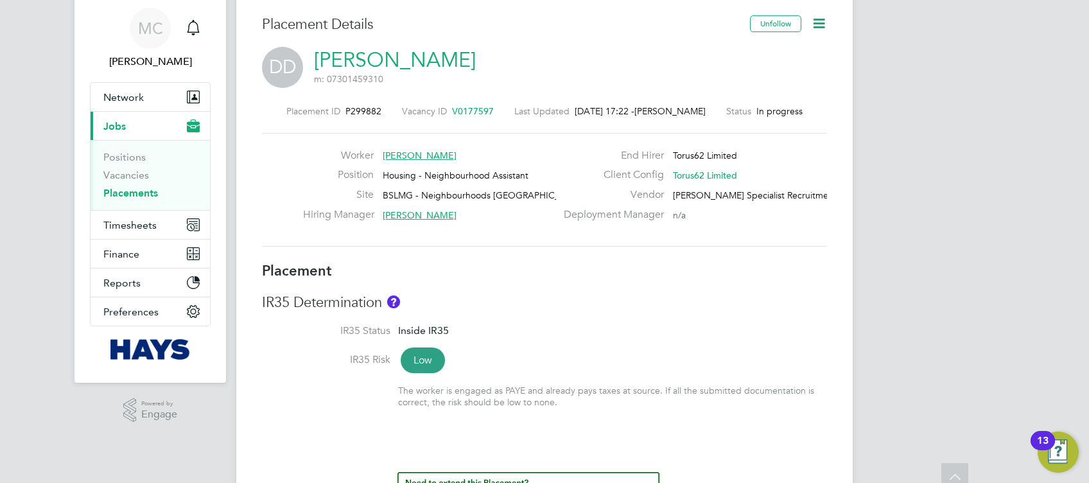
scroll to position [0, 0]
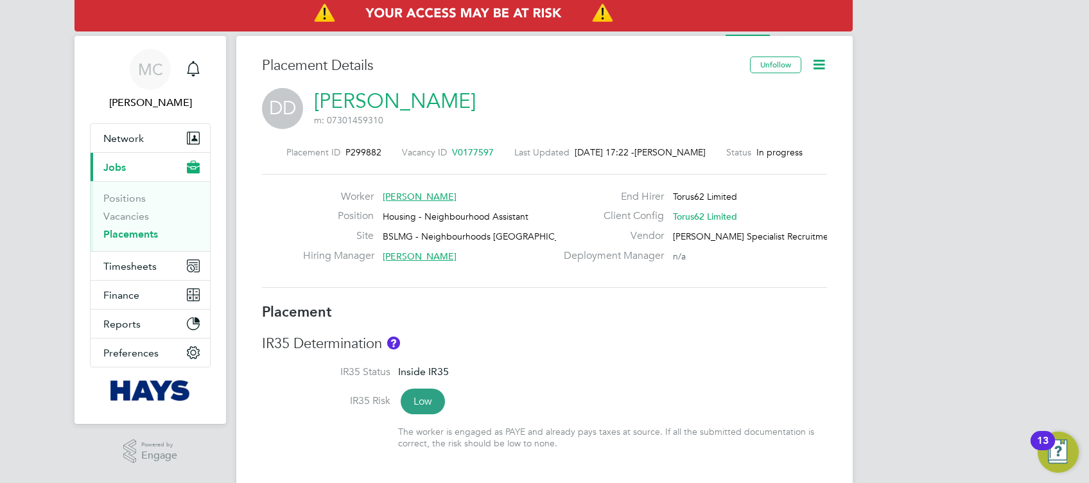
click at [811, 56] on icon at bounding box center [819, 64] width 16 height 16
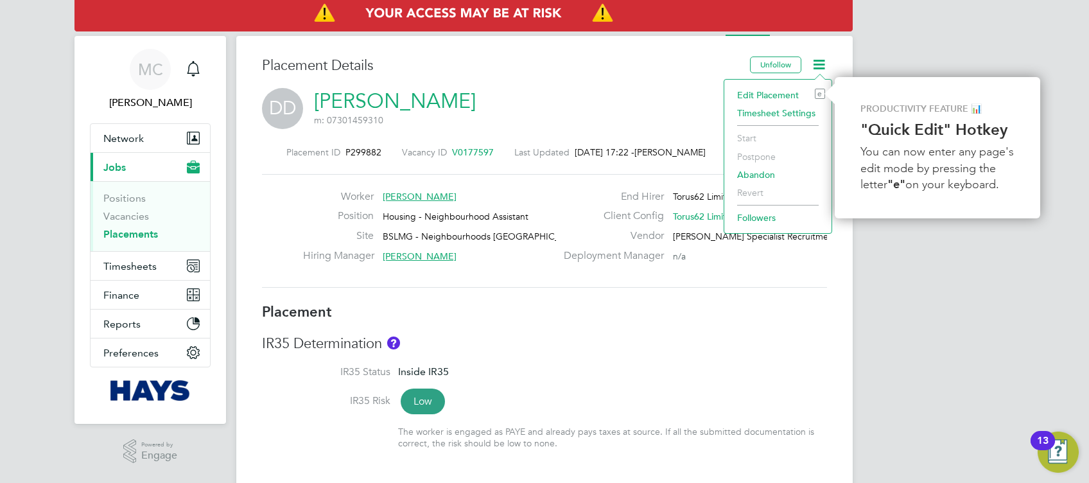
click at [770, 92] on li "Edit Placement e" at bounding box center [778, 95] width 94 height 18
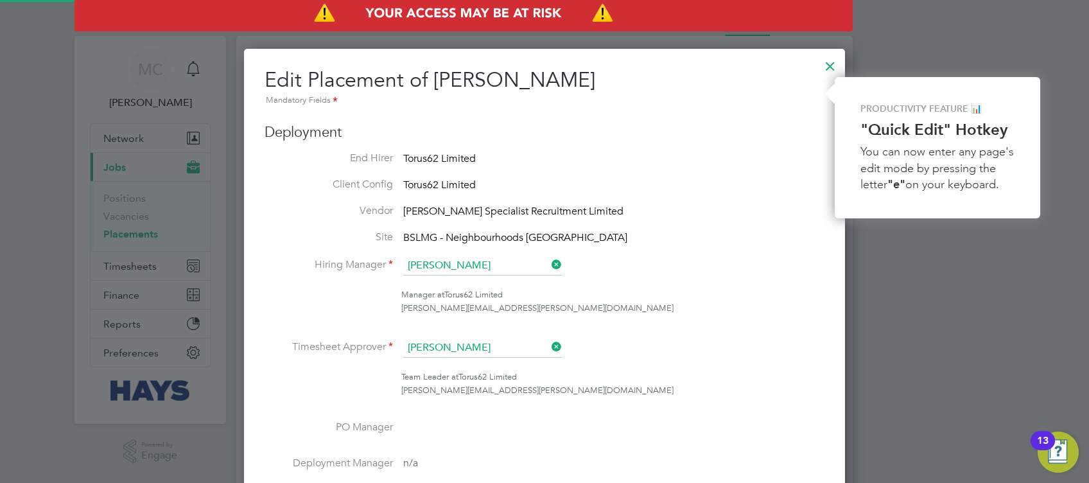
scroll to position [16, 560]
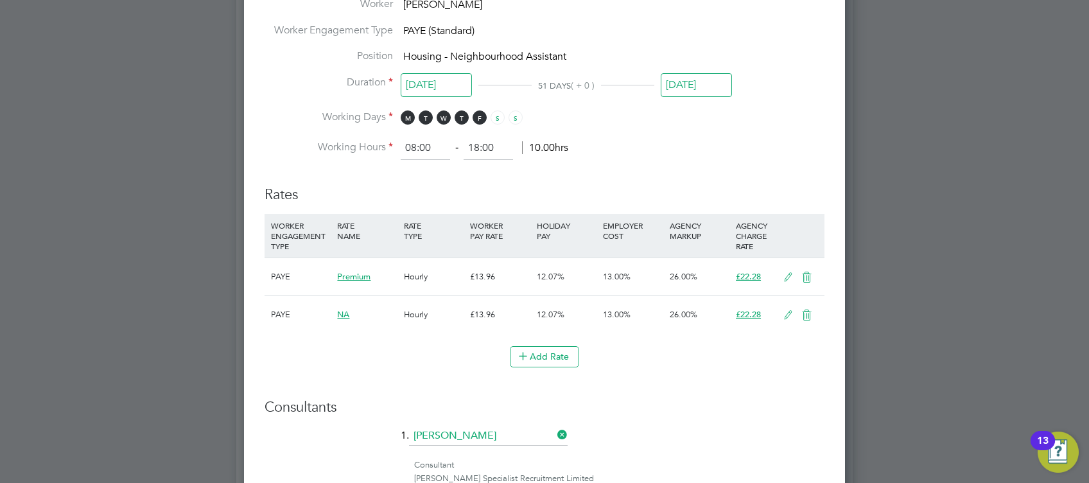
click at [806, 310] on icon at bounding box center [807, 315] width 16 height 10
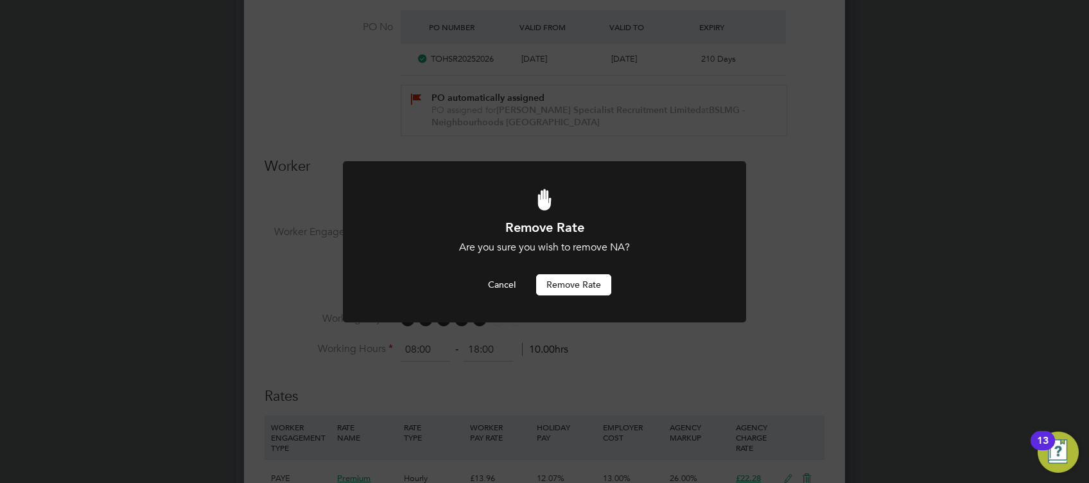
click at [596, 282] on button "Remove rate" at bounding box center [573, 284] width 75 height 21
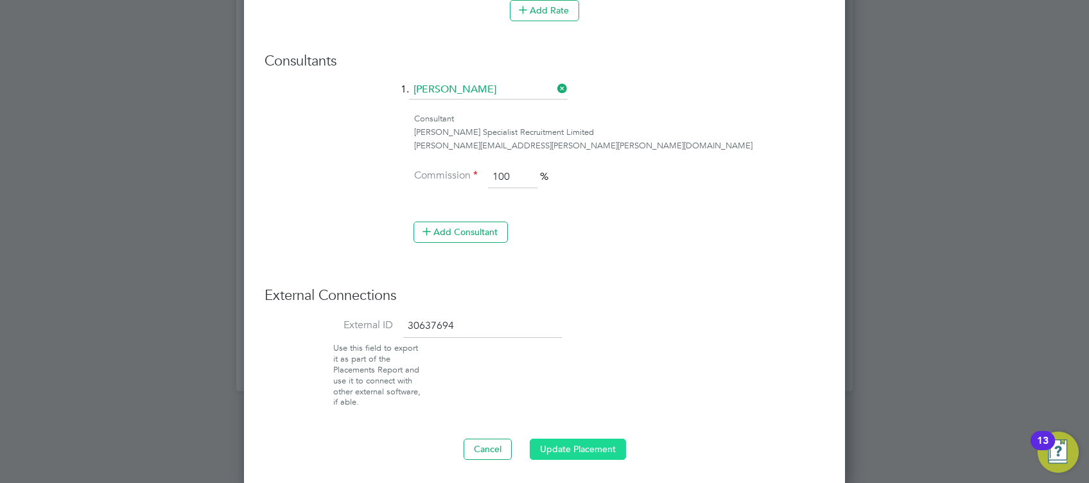
click at [558, 444] on button "Update Placement" at bounding box center [578, 449] width 96 height 21
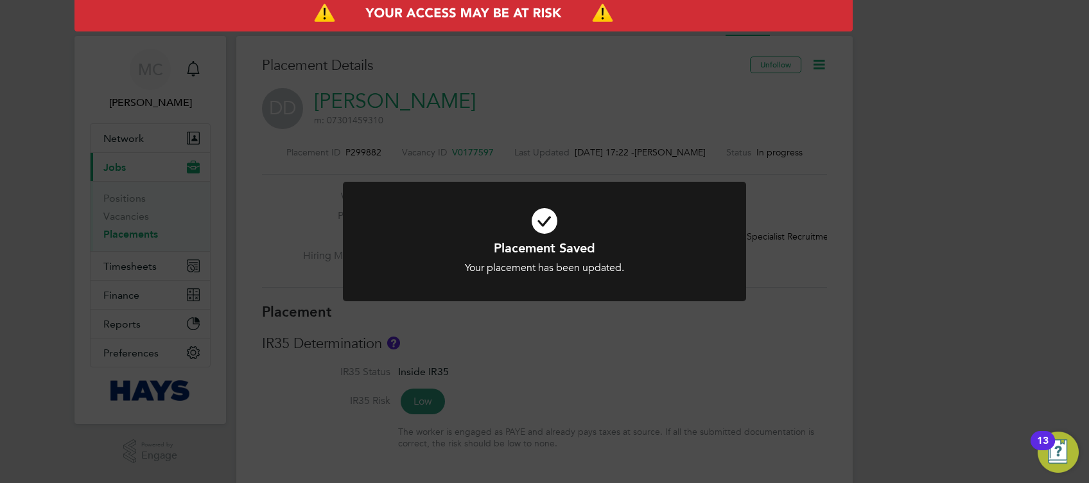
click at [905, 200] on div "Placement Saved Your placement has been updated. Cancel Okay" at bounding box center [544, 241] width 1089 height 483
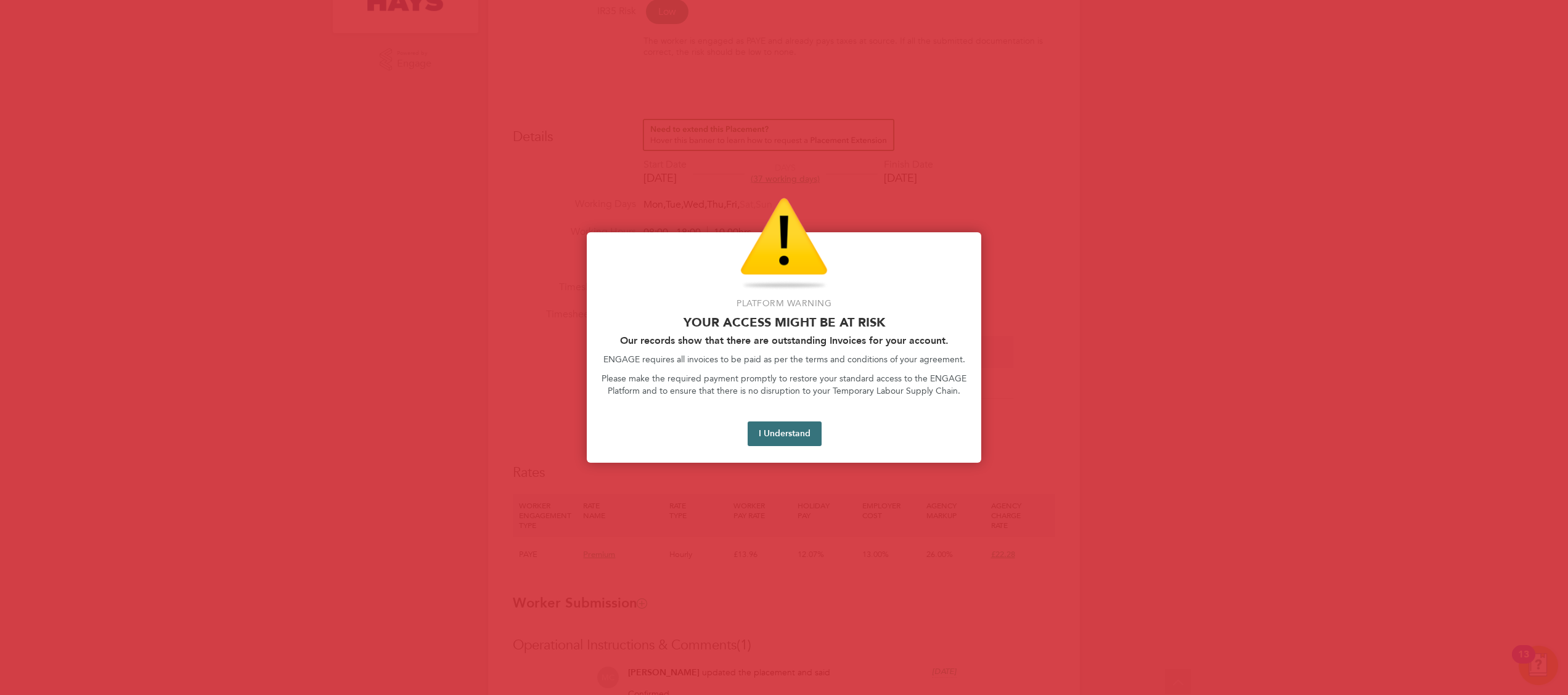
click at [795, 440] on button "I Understand" at bounding box center [784, 434] width 74 height 25
